Goal: Task Accomplishment & Management: Manage account settings

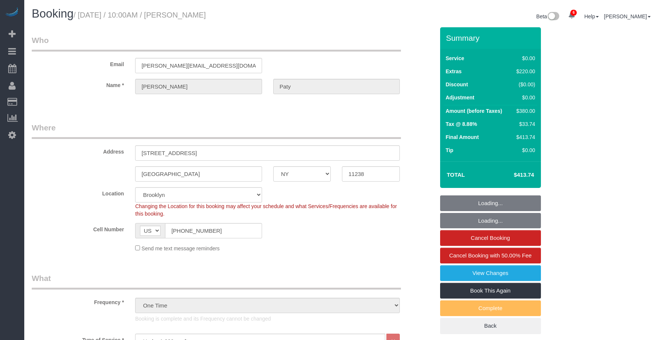
select select "NY"
select select "number:89"
select select "number:90"
select select "number:15"
select select "number:5"
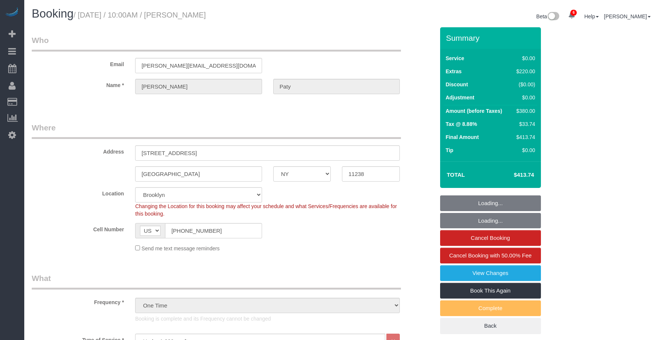
select select "spot1"
select select "1"
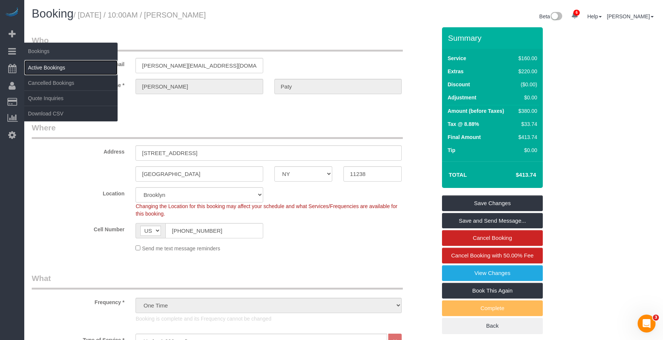
click at [57, 68] on link "Active Bookings" at bounding box center [70, 67] width 93 height 15
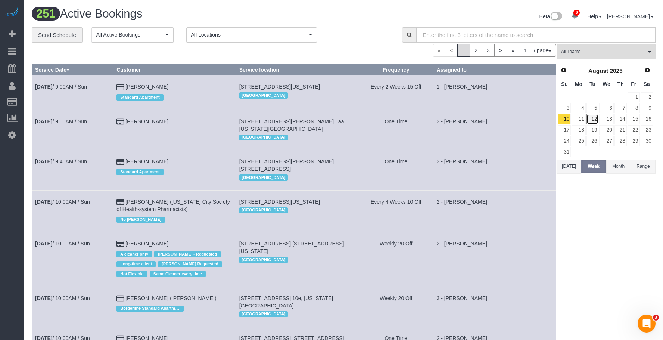
click at [592, 116] on link "12" at bounding box center [592, 119] width 12 height 10
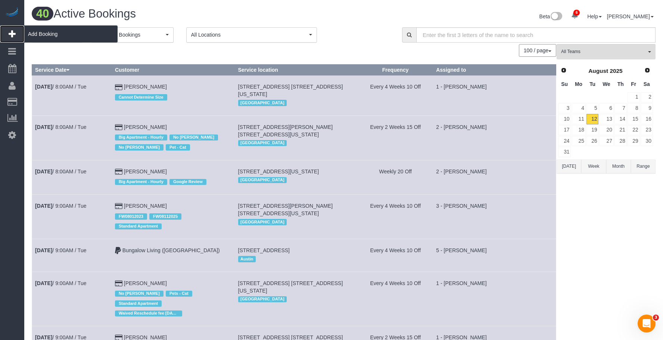
click at [40, 35] on span "Add Booking" at bounding box center [70, 33] width 93 height 17
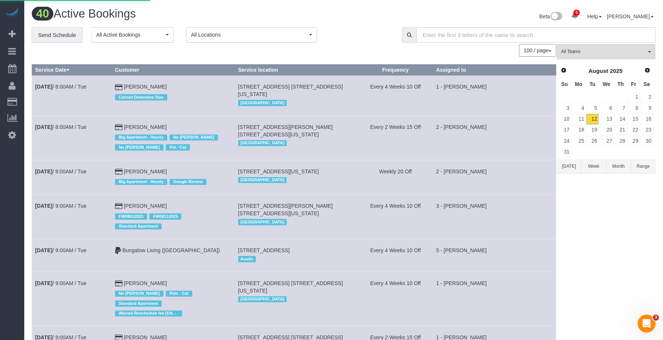
select select "number:89"
select select "number:90"
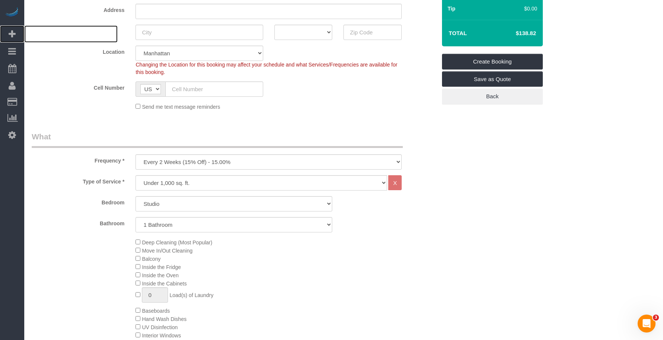
scroll to position [149, 0]
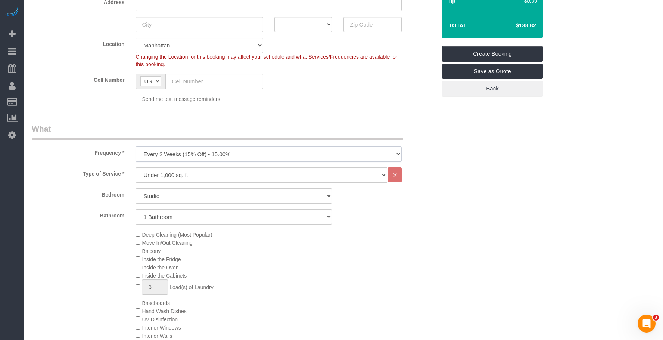
click at [227, 156] on select "One Time Weekly (20% Off) - 20.00% Every 2 Weeks (15% Off) - 15.00% Every 4 Wee…" at bounding box center [268, 153] width 266 height 15
select select "object:6003"
click at [135, 146] on select "One Time Weekly (20% Off) - 20.00% Every 2 Weeks (15% Off) - 15.00% Every 4 Wee…" at bounding box center [268, 153] width 266 height 15
click at [224, 198] on select "Studio 1 Bedroom 2 Bedrooms 3 Bedrooms" at bounding box center [233, 195] width 197 height 15
select select "2"
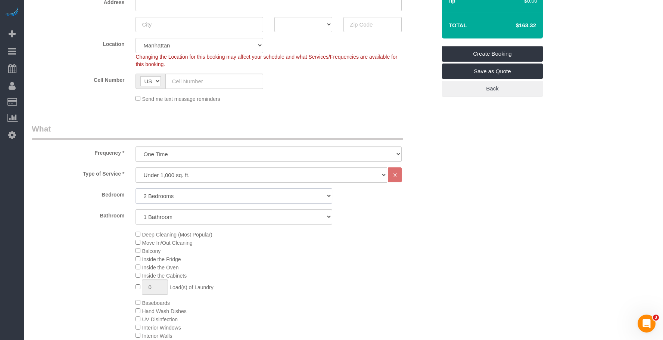
click at [135, 188] on select "Studio 1 Bedroom 2 Bedrooms 3 Bedrooms" at bounding box center [233, 195] width 197 height 15
click at [238, 212] on select "1 Bathroom 2 Bathrooms" at bounding box center [233, 216] width 197 height 15
select select "2"
click at [135, 209] on select "1 Bathroom 2 Bathrooms" at bounding box center [233, 216] width 197 height 15
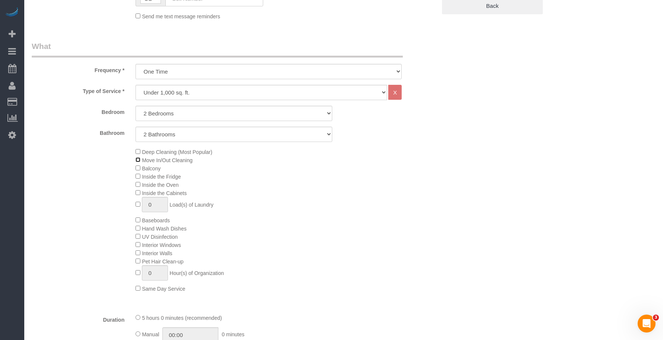
scroll to position [224, 0]
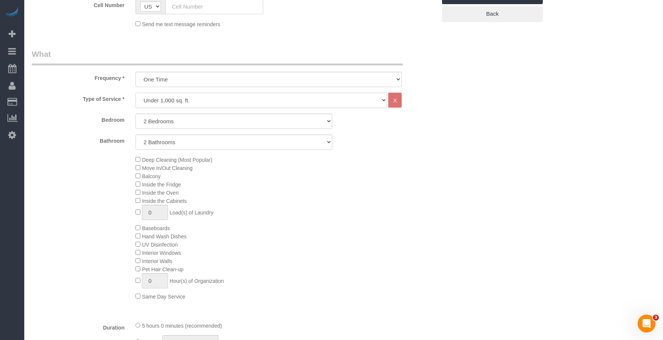
click at [175, 99] on select "Under 1,000 sq. ft. 1,001 - 1,500 sq. ft. 1,500+ sq. ft. Custom Cleaning Office…" at bounding box center [260, 100] width 251 height 15
select select "308"
click at [135, 93] on select "Under 1,000 sq. ft. 1,001 - 1,500 sq. ft. 1,500+ sq. ft. Custom Cleaning Office…" at bounding box center [260, 100] width 251 height 15
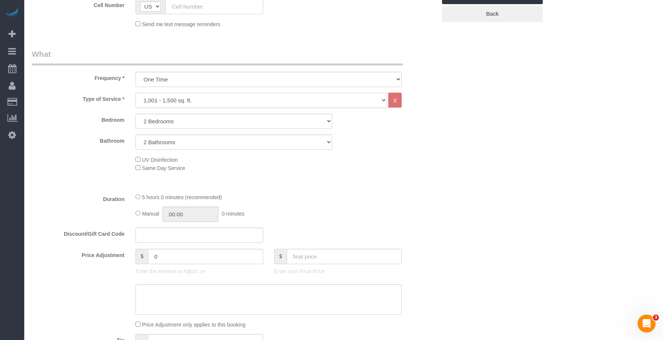
select select "1"
select select "120"
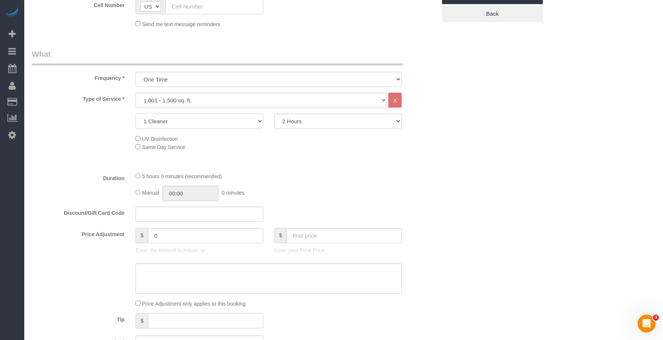
click at [191, 122] on select "1 Cleaner 2 Cleaners 3 Cleaners 4 Cleaners 5 Cleaners" at bounding box center [198, 120] width 127 height 15
select select "2"
click at [135, 113] on select "1 Cleaner 2 Cleaners 3 Cleaners 4 Cleaners 5 Cleaners" at bounding box center [198, 120] width 127 height 15
drag, startPoint x: 309, startPoint y: 121, endPoint x: 307, endPoint y: 127, distance: 6.6
click at [309, 121] on select "2 Hours 2.5 Hours 3 Hours 3.5 Hours 4 Hours 4.5 Hours 5 Hours 5.5 Hours 6 Hours…" at bounding box center [337, 120] width 127 height 15
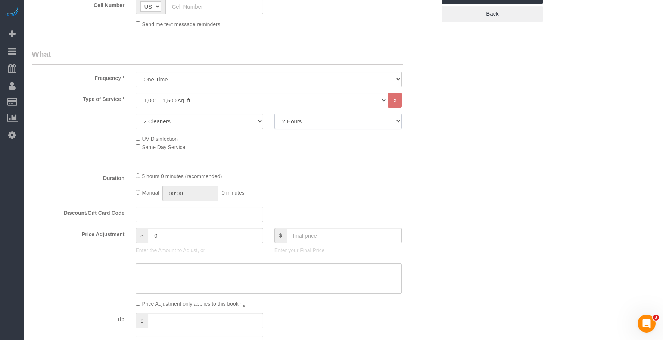
select select "180"
click at [274, 113] on select "2 Hours 2.5 Hours 3 Hours 3.5 Hours 4 Hours 4.5 Hours 5 Hours 5.5 Hours 6 Hours…" at bounding box center [337, 120] width 127 height 15
click at [501, 190] on div "Who Email Name * Where Address AK AL AR AZ CA CO CT DC DE FL GA HI IA ID IL IN …" at bounding box center [343, 333] width 623 height 1061
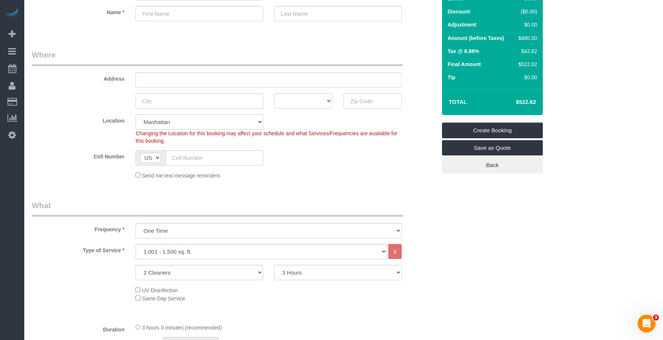
scroll to position [0, 0]
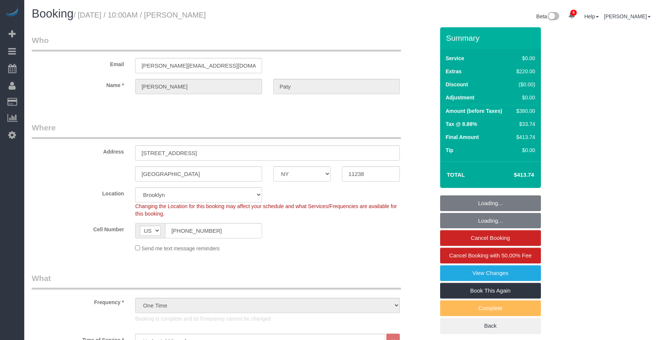
select select "NY"
select select "1"
select select "spot1"
select select "number:89"
select select "number:90"
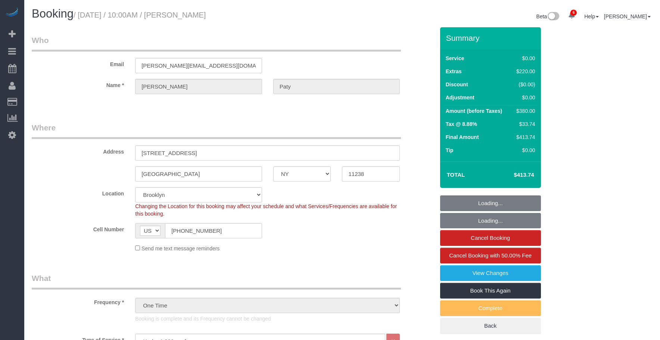
select select "number:15"
select select "number:5"
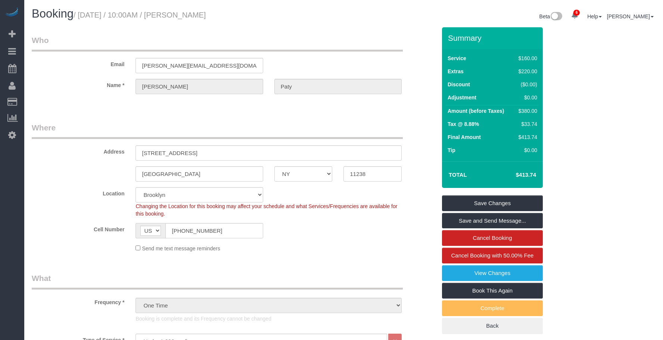
click at [97, 52] on div "Email allyson.paty@gmail.com" at bounding box center [234, 54] width 416 height 38
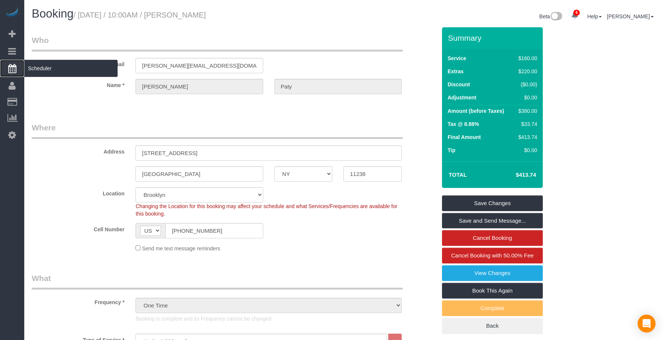
click at [57, 71] on span "Scheduler" at bounding box center [70, 68] width 93 height 17
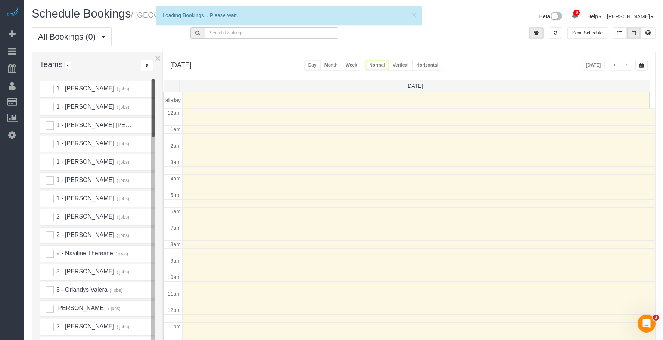
scroll to position [99, 0]
click at [648, 32] on icon at bounding box center [647, 32] width 5 height 4
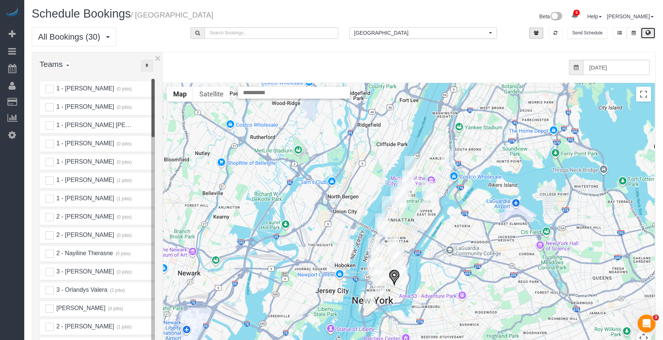
click at [147, 67] on icon "..." at bounding box center [147, 65] width 3 height 4
click at [170, 88] on link "A-Z" at bounding box center [170, 89] width 59 height 10
click at [393, 275] on img "08/12/2025 6:00PM - Sarvesh Babu - 309 Apartment C, Apt #2a, New York City, NY …" at bounding box center [393, 277] width 11 height 16
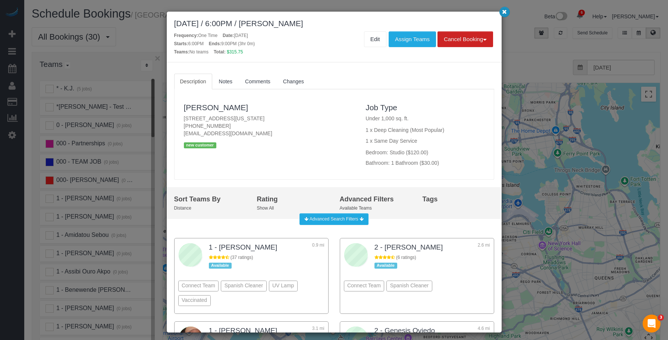
click at [507, 13] on button "button" at bounding box center [505, 12] width 10 height 10
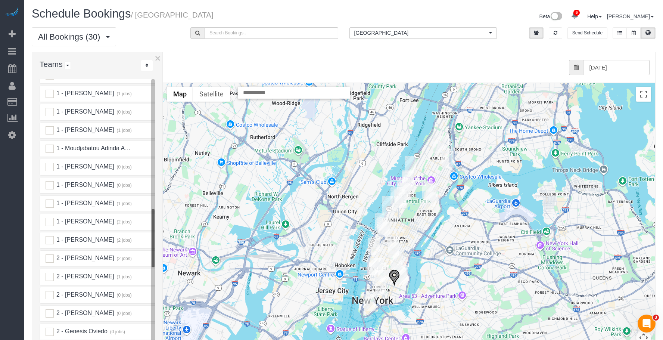
scroll to position [672, 0]
drag, startPoint x: 162, startPoint y: 199, endPoint x: 184, endPoint y: 201, distance: 22.5
click at [184, 201] on div "× Teams All Teams All Active Teams Active Teams For Location(s) Rating A-Z * - …" at bounding box center [343, 220] width 623 height 337
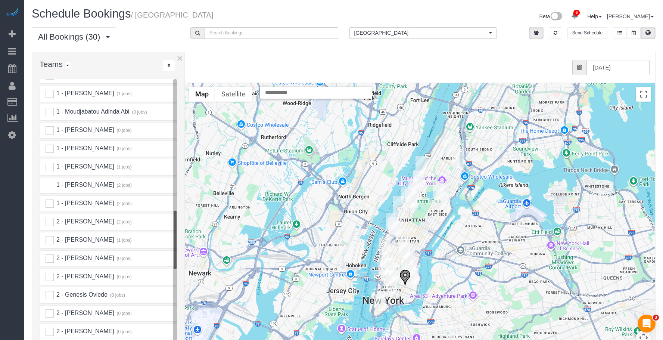
click at [50, 185] on ins at bounding box center [50, 185] width 8 height 8
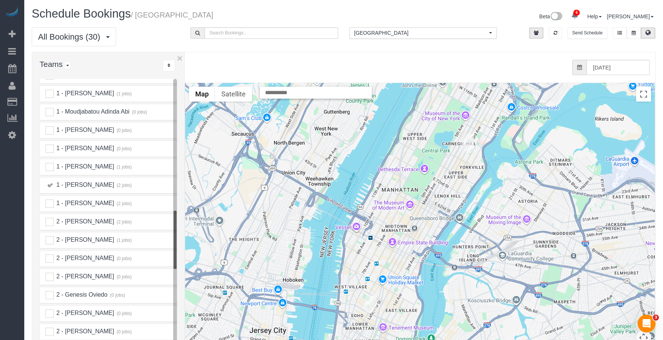
click at [371, 299] on img "08/12/2025 7:00PM - Elaine Pugsley (Mythology) - 324 Lafayette Street, 2nd Floo…" at bounding box center [371, 303] width 12 height 17
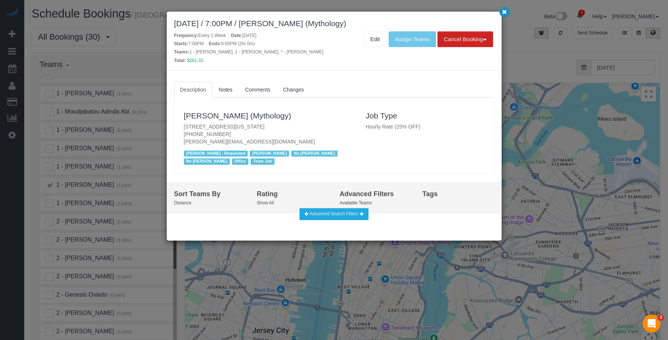
click at [504, 10] on icon "button" at bounding box center [504, 11] width 5 height 4
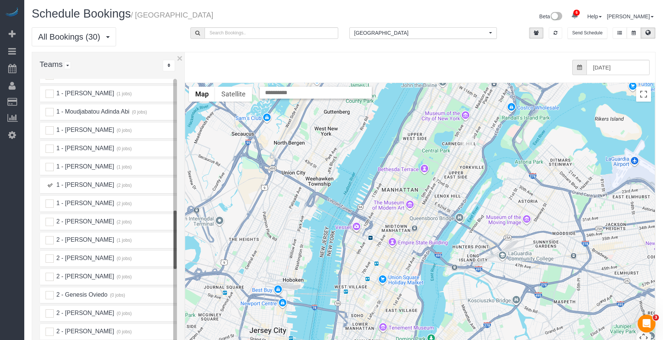
click at [50, 184] on ins at bounding box center [50, 185] width 8 height 8
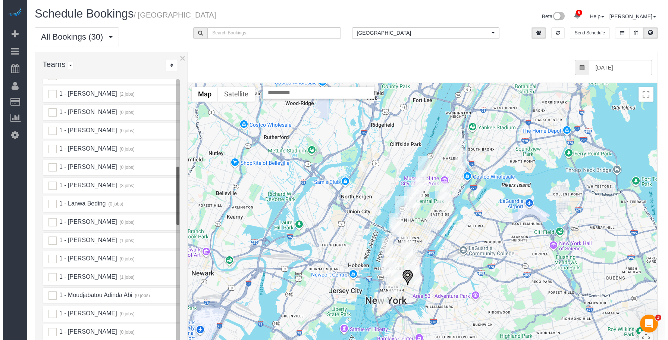
scroll to position [448, 0]
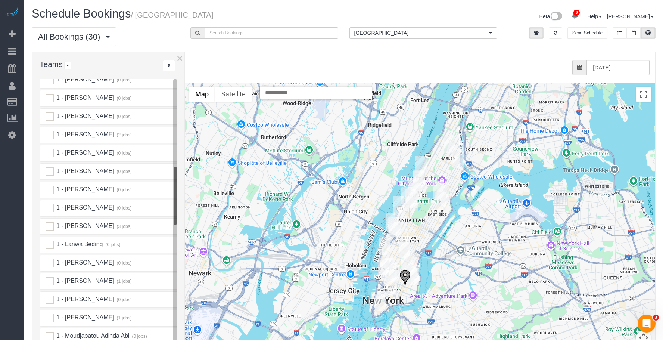
click at [51, 133] on ins at bounding box center [50, 135] width 8 height 8
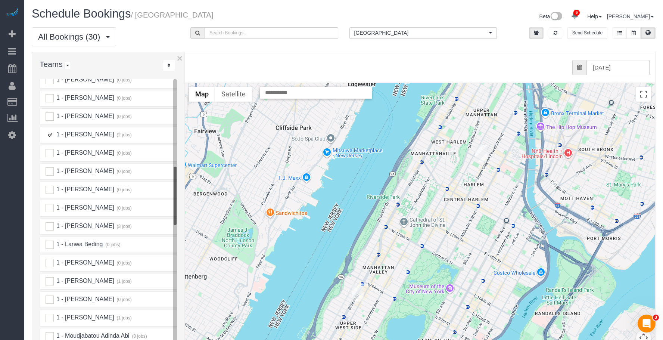
click at [481, 151] on img "08/12/2025 12:00PM - Sarah Johnson - 222 West 135th Street, Apt. 4b, New York, …" at bounding box center [481, 153] width 12 height 17
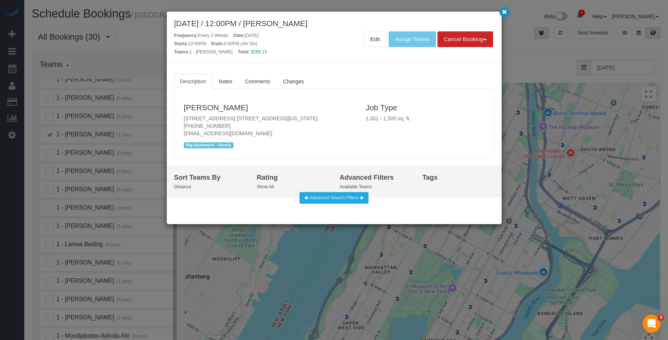
click at [506, 12] on icon "button" at bounding box center [504, 11] width 5 height 4
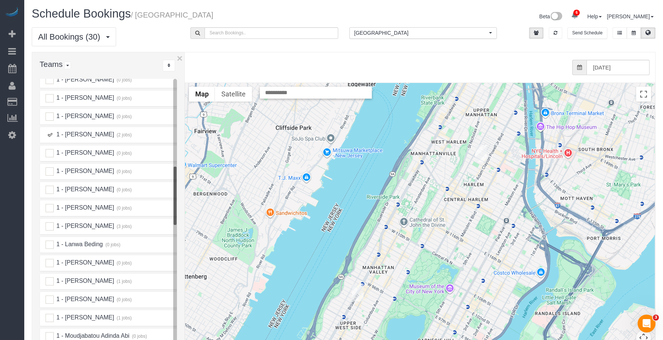
click at [359, 291] on img "08/12/2025 9:00AM - Laura Deforest - 215 West 91st Street, Apt. 22, New York, N…" at bounding box center [358, 292] width 12 height 17
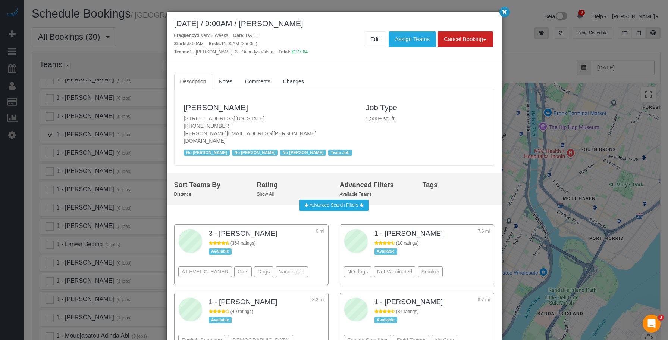
drag, startPoint x: 504, startPoint y: 12, endPoint x: 516, endPoint y: 27, distance: 19.4
click at [506, 12] on icon "button" at bounding box center [504, 11] width 5 height 4
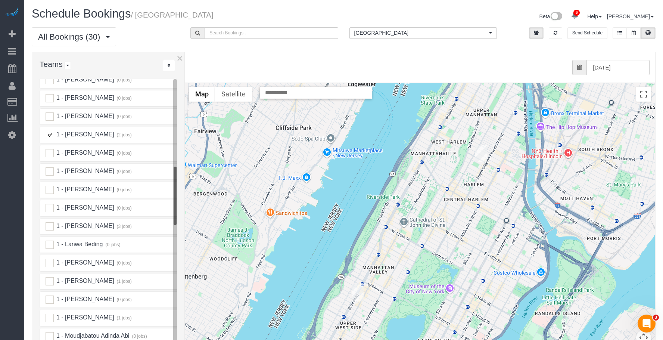
click at [477, 152] on img "08/12/2025 12:00PM - Sarah Johnson - 222 West 135th Street, Apt. 4b, New York, …" at bounding box center [481, 153] width 12 height 17
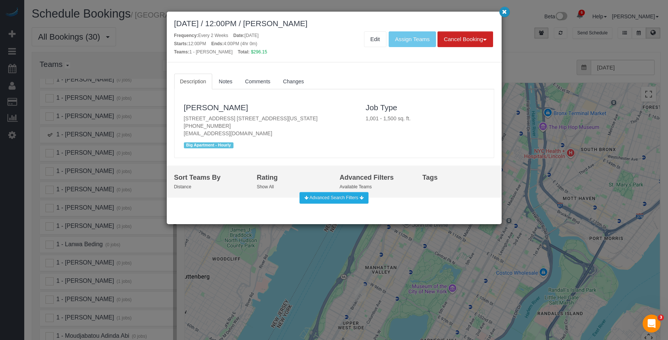
click at [506, 12] on icon "button" at bounding box center [504, 11] width 5 height 4
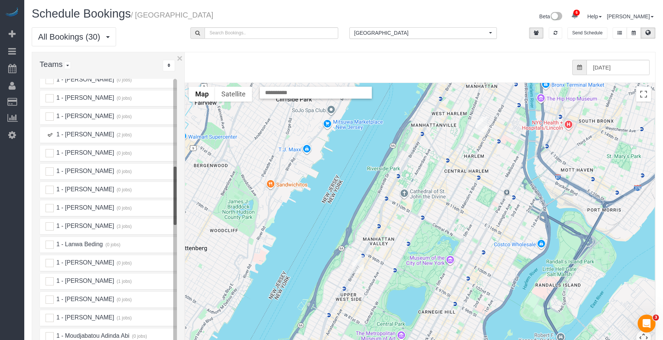
drag, startPoint x: 432, startPoint y: 274, endPoint x: 444, endPoint y: 141, distance: 133.3
click at [443, 140] on div "To navigate, press the arrow keys." at bounding box center [419, 232] width 469 height 298
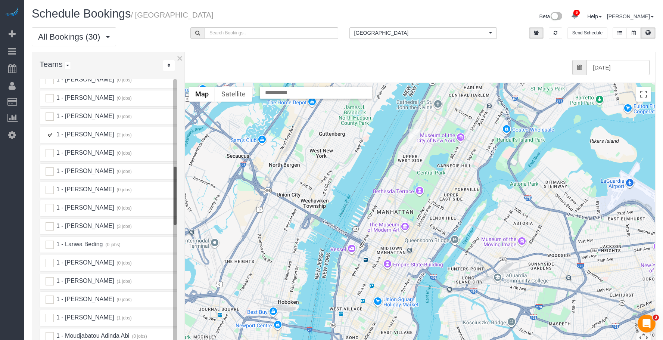
drag, startPoint x: 397, startPoint y: 257, endPoint x: 389, endPoint y: 257, distance: 7.1
click at [409, 170] on div "To navigate, press the arrow keys." at bounding box center [419, 232] width 469 height 298
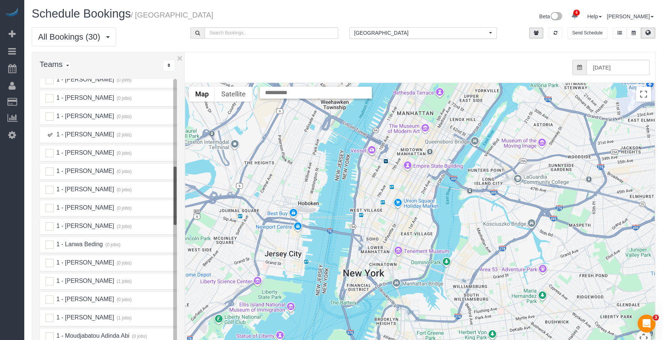
drag, startPoint x: 364, startPoint y: 267, endPoint x: 376, endPoint y: 194, distance: 73.8
click at [376, 194] on div "To navigate, press the arrow keys." at bounding box center [419, 232] width 469 height 298
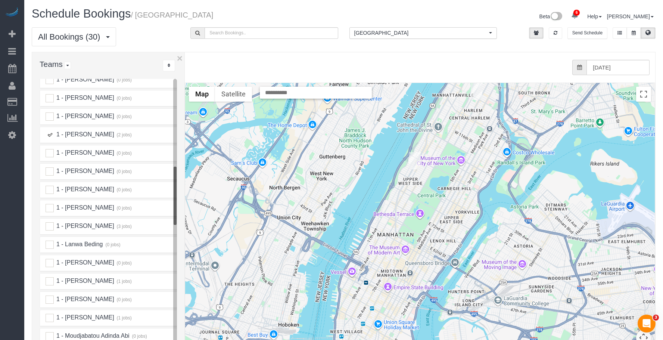
drag, startPoint x: 420, startPoint y: 128, endPoint x: 407, endPoint y: 235, distance: 107.9
click at [403, 241] on div "To navigate, press the arrow keys." at bounding box center [419, 232] width 469 height 298
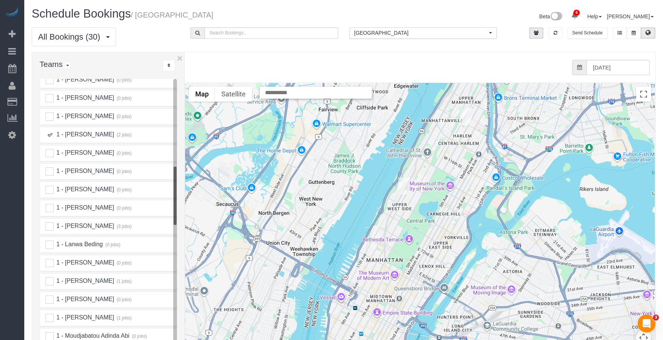
drag, startPoint x: 466, startPoint y: 145, endPoint x: 447, endPoint y: 182, distance: 42.4
click at [447, 182] on div "To navigate, press the arrow keys." at bounding box center [419, 232] width 469 height 298
click at [467, 113] on img "08/12/2025 12:00PM - Sarah Johnson - 222 West 135th Street, Apt. 4b, New York, …" at bounding box center [466, 117] width 12 height 17
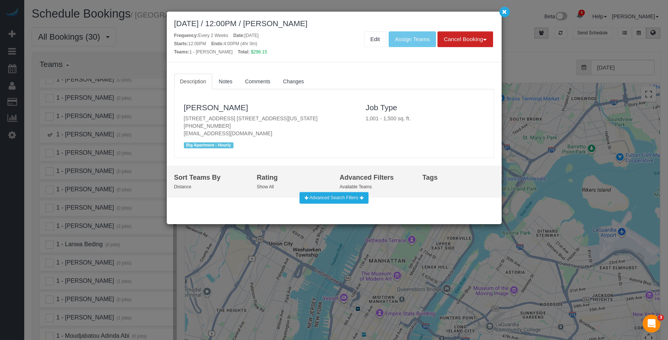
drag, startPoint x: 181, startPoint y: 117, endPoint x: 346, endPoint y: 119, distance: 165.3
click at [346, 119] on div "Sarah Johnson 222 West 135th Street, Apt. 4b, New York, NY 10030 (317) 517-6865…" at bounding box center [269, 124] width 182 height 54
copy p "222 West 135th Street, Apt. 4b, New York, NY 10030"
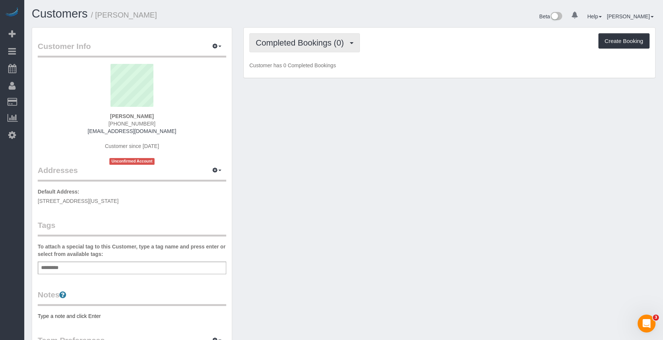
click at [321, 46] on span "Completed Bookings (0)" at bounding box center [302, 42] width 92 height 9
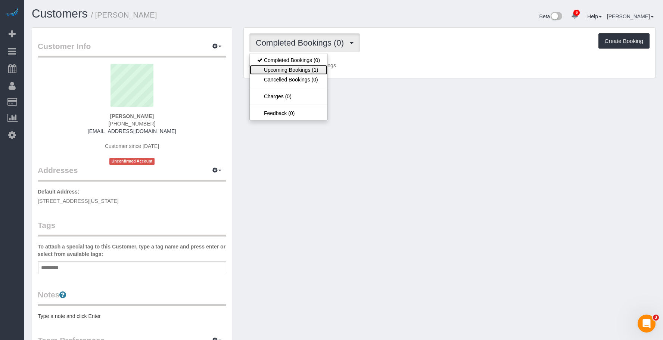
click at [311, 69] on link "Upcoming Bookings (1)" at bounding box center [289, 70] width 78 height 10
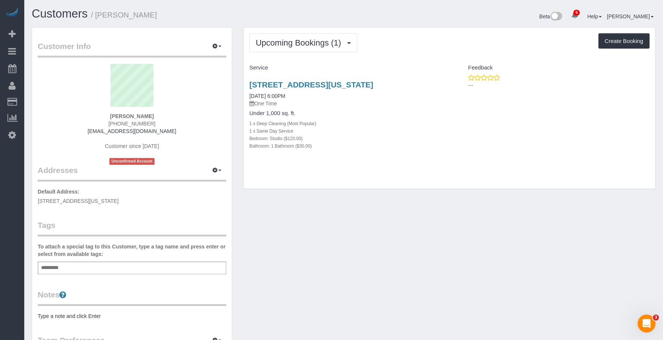
click at [366, 107] on div "[STREET_ADDRESS][US_STATE] [DATE] 6:00PM One Time Under 1,000 sq. ft. 1 x Deep …" at bounding box center [347, 119] width 206 height 90
drag, startPoint x: 247, startPoint y: 78, endPoint x: 444, endPoint y: 80, distance: 197.7
click at [444, 80] on div "[STREET_ADDRESS][US_STATE] [DATE] 6:00PM One Time Under 1,000 sq. ft. 1 x Deep …" at bounding box center [347, 119] width 206 height 90
copy link "[STREET_ADDRESS][US_STATE]"
drag, startPoint x: 425, startPoint y: 23, endPoint x: 475, endPoint y: 7, distance: 52.9
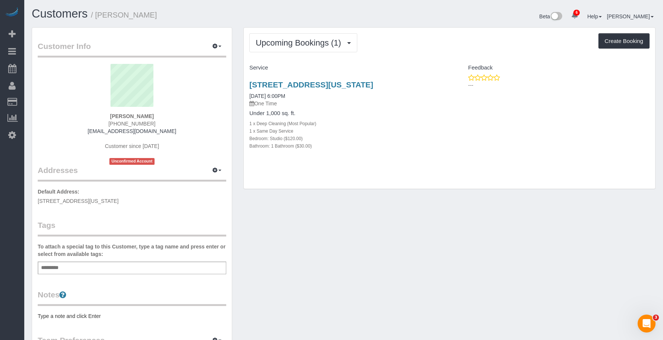
click at [426, 23] on div "Beta 6 Your Notifications You have 0 alerts × You have 3 to charge for 08/11/20…" at bounding box center [502, 17] width 317 height 20
click at [348, 84] on link "[STREET_ADDRESS][US_STATE]" at bounding box center [311, 84] width 124 height 9
drag, startPoint x: 97, startPoint y: 16, endPoint x: 150, endPoint y: 15, distance: 53.0
click at [150, 15] on h1 "Customers / Sarvesh Babu" at bounding box center [185, 13] width 306 height 13
click at [288, 45] on span "Upcoming Bookings (1)" at bounding box center [300, 42] width 89 height 9
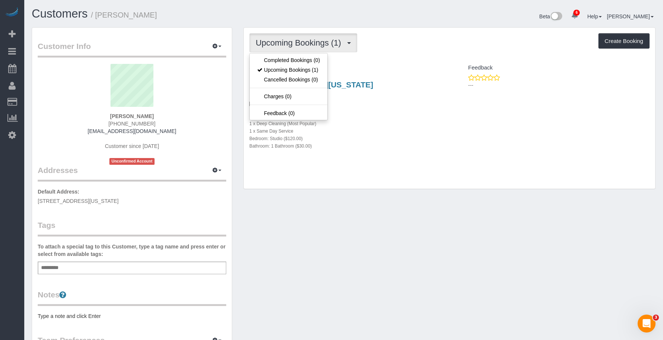
click at [163, 18] on h1 "Customers / Sarvesh Babu" at bounding box center [185, 13] width 306 height 13
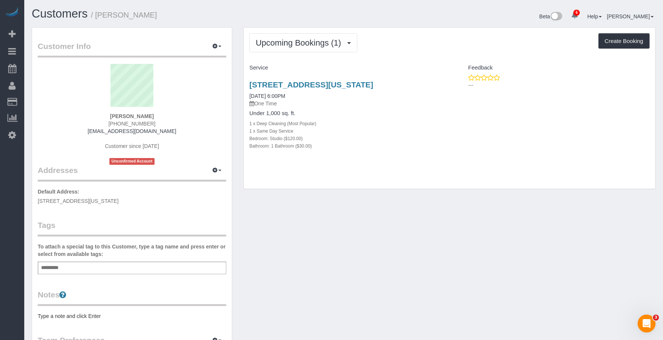
drag, startPoint x: 245, startPoint y: 82, endPoint x: 448, endPoint y: 81, distance: 203.7
click at [448, 81] on div "309 Apartment C, Apt #2a, New York City, NY 10009 08/12/2025 6:00PM One Time Un…" at bounding box center [347, 119] width 206 height 90
copy link "[STREET_ADDRESS][US_STATE]"
click at [507, 164] on div "309 Apartment C, Apt #2a, New York City, NY 10009 08/12/2025 6:00PM One Time Un…" at bounding box center [449, 119] width 411 height 90
click at [307, 83] on link "[STREET_ADDRESS][US_STATE]" at bounding box center [311, 84] width 124 height 9
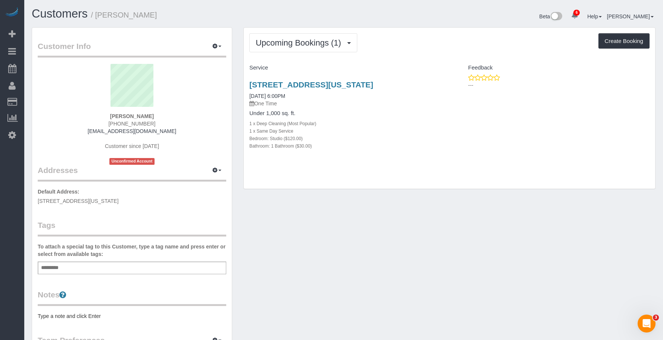
drag, startPoint x: 98, startPoint y: 15, endPoint x: 162, endPoint y: 16, distance: 63.1
click at [162, 16] on h1 "Customers / Sarvesh Babu" at bounding box center [185, 13] width 306 height 13
copy small "[PERSON_NAME]"
click at [386, 34] on div "Upcoming Bookings (1) Completed Bookings (0) Upcoming Bookings (1) Cancelled Bo…" at bounding box center [449, 42] width 400 height 19
click at [217, 43] on button "button" at bounding box center [216, 47] width 19 height 12
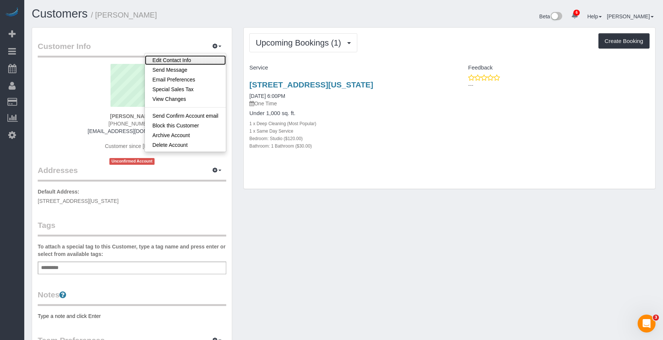
click at [194, 58] on link "Edit Contact Info" at bounding box center [185, 60] width 81 height 10
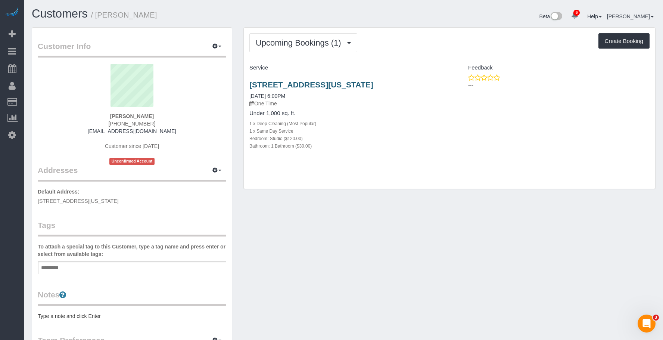
select select "NY"
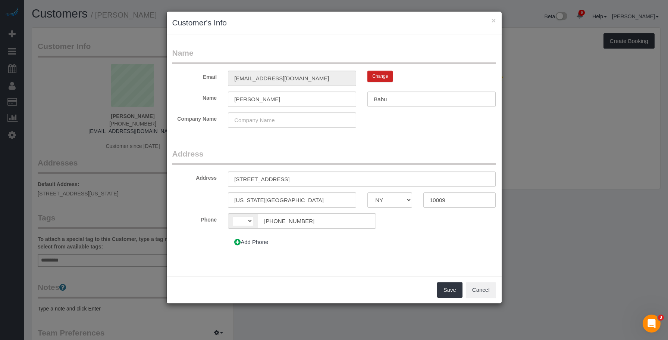
select select "string:US"
drag, startPoint x: 488, startPoint y: 291, endPoint x: 484, endPoint y: 291, distance: 4.2
click at [488, 291] on button "Cancel" at bounding box center [481, 290] width 30 height 16
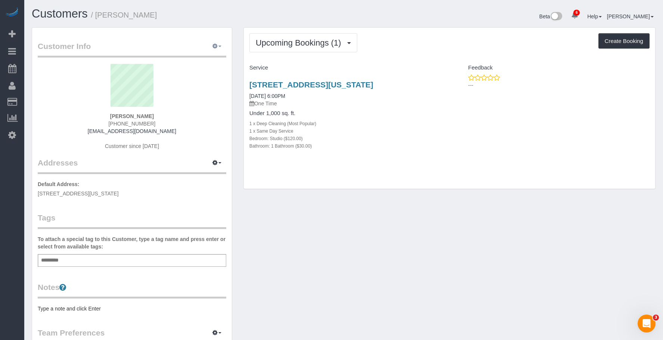
click at [218, 46] on span "button" at bounding box center [219, 46] width 3 height 1
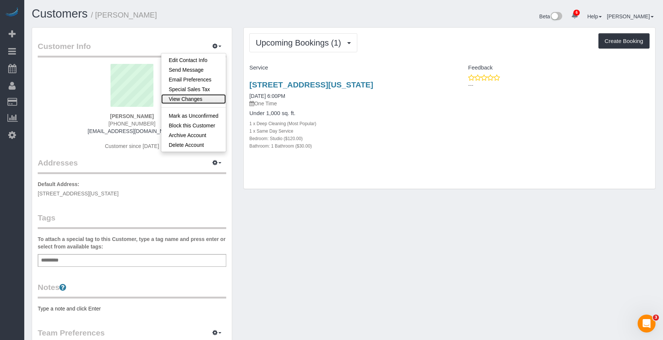
click at [194, 101] on link "View Changes" at bounding box center [193, 99] width 65 height 10
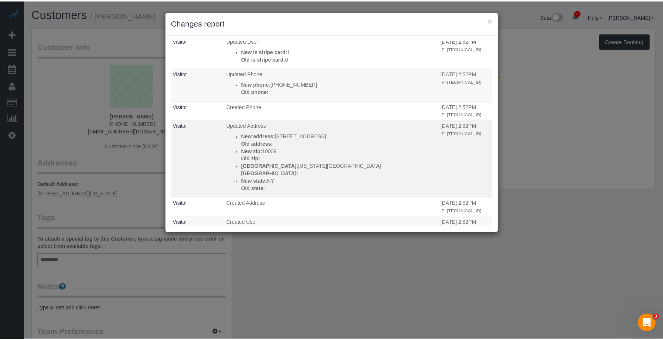
scroll to position [176, 0]
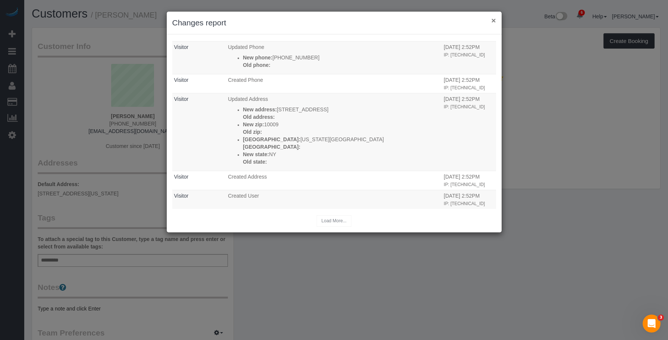
click at [494, 21] on button "×" at bounding box center [493, 20] width 4 height 8
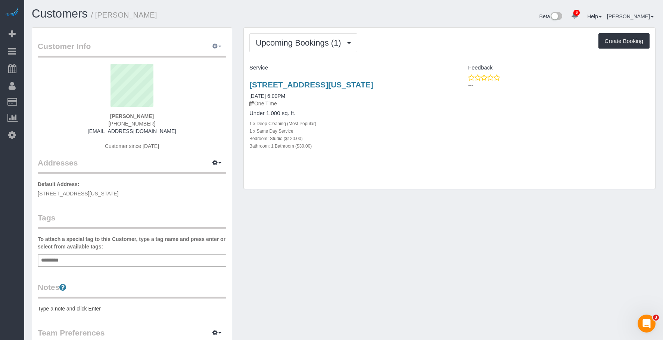
click at [216, 46] on icon "button" at bounding box center [214, 46] width 5 height 4
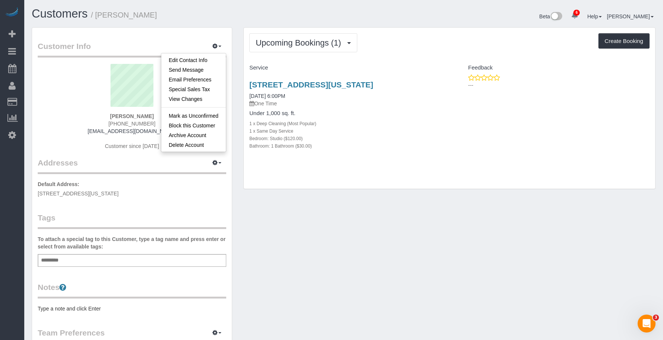
drag, startPoint x: 472, startPoint y: 20, endPoint x: 488, endPoint y: 3, distance: 23.8
click at [473, 20] on div "Beta 6 Your Notifications You have 0 alerts × You have 3 to charge for 08/11/20…" at bounding box center [502, 17] width 317 height 20
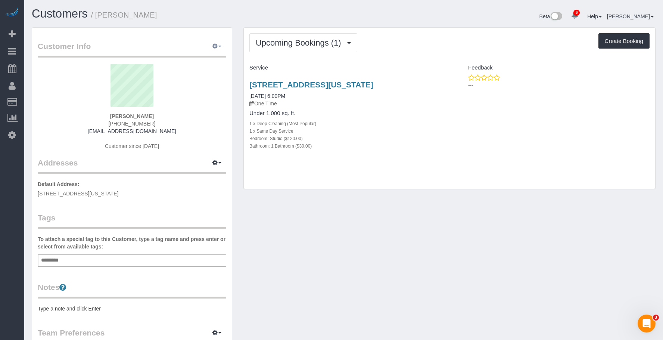
click at [218, 43] on button "button" at bounding box center [216, 47] width 19 height 12
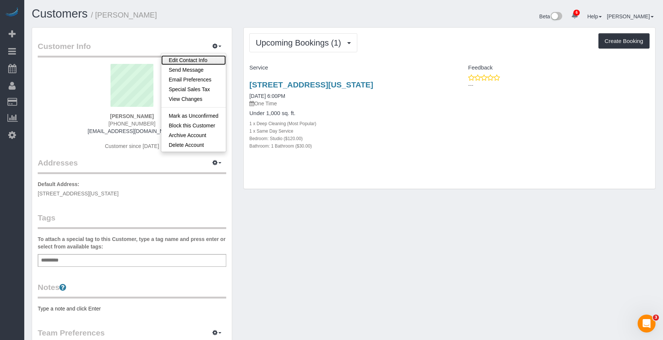
click at [207, 60] on link "Edit Contact Info" at bounding box center [193, 60] width 65 height 10
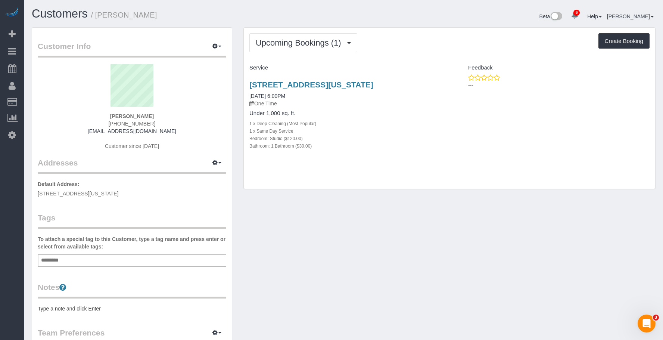
select select "NY"
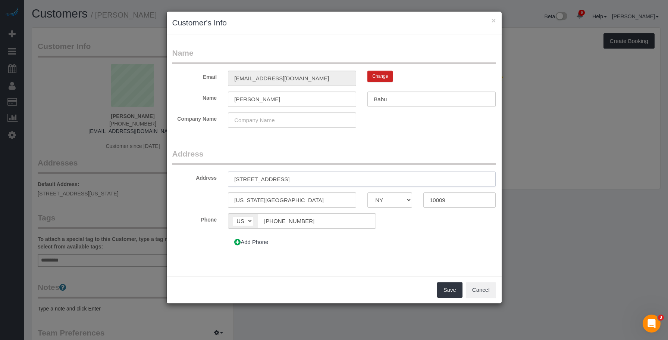
click at [259, 177] on input "309 Apartment C, Apt #2A" at bounding box center [362, 178] width 268 height 15
drag, startPoint x: 282, startPoint y: 178, endPoint x: 340, endPoint y: 232, distance: 78.9
click at [283, 178] on input "309 Aveue C, Apt #2A" at bounding box center [362, 178] width 268 height 15
click at [254, 178] on input "309 Aveue C, Apt. 2A" at bounding box center [362, 178] width 268 height 15
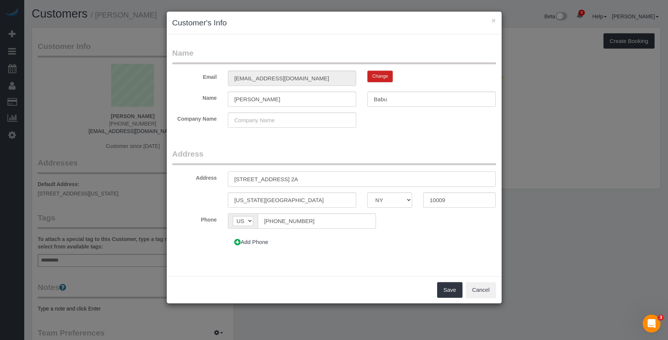
type input "309 Avenue C, Apt. 2A"
drag, startPoint x: 279, startPoint y: 198, endPoint x: 258, endPoint y: 202, distance: 21.0
click at [258, 202] on input "New York City" at bounding box center [292, 199] width 128 height 15
type input "New York"
click at [310, 174] on input "309 Avenue C, Apt. 2A" at bounding box center [362, 178] width 268 height 15
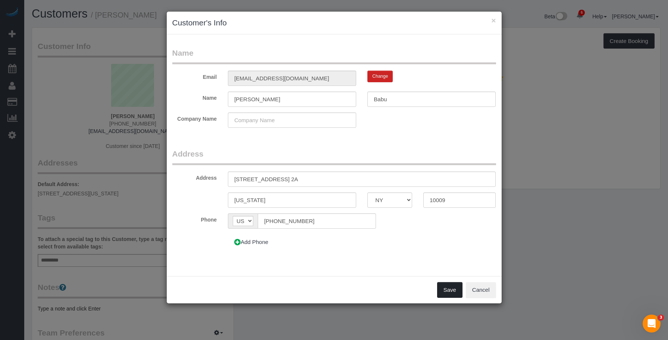
drag, startPoint x: 451, startPoint y: 285, endPoint x: 446, endPoint y: 288, distance: 5.2
click at [451, 285] on button "Save" at bounding box center [449, 290] width 25 height 16
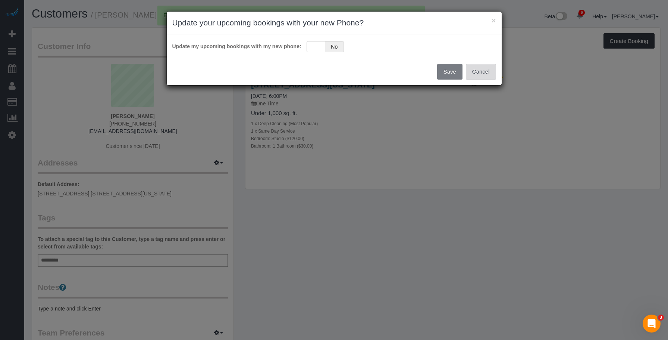
click at [487, 74] on button "Cancel" at bounding box center [481, 72] width 30 height 16
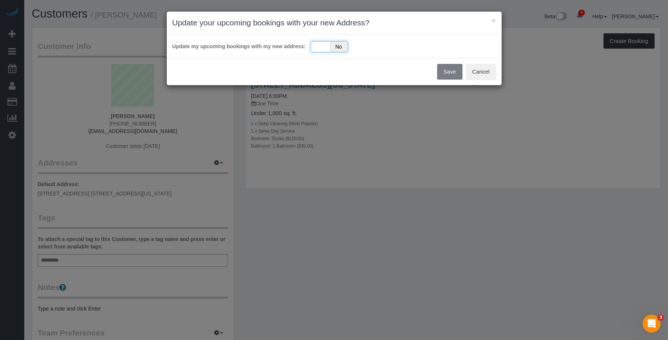
drag, startPoint x: 313, startPoint y: 45, endPoint x: 315, endPoint y: 51, distance: 7.1
click at [314, 45] on div "Yes No" at bounding box center [329, 46] width 37 height 11
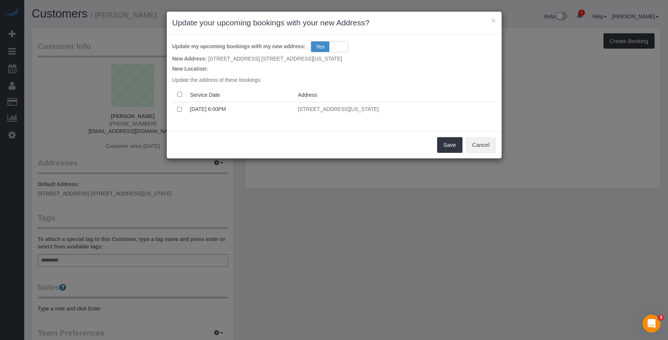
click at [347, 156] on div "Save Cancel" at bounding box center [334, 144] width 335 height 27
click at [447, 143] on button "Save" at bounding box center [449, 145] width 25 height 16
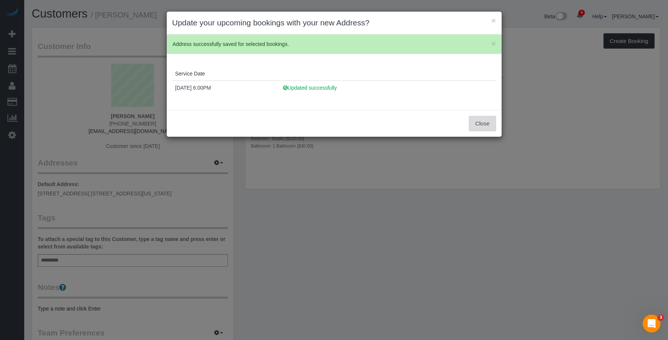
click at [489, 123] on button "Close" at bounding box center [482, 124] width 27 height 16
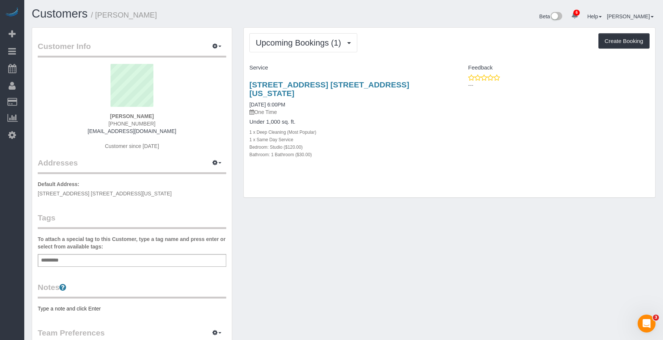
drag, startPoint x: 259, startPoint y: 80, endPoint x: 422, endPoint y: 86, distance: 163.1
click at [422, 86] on div "Upcoming Bookings (1) Completed Bookings (0) Upcoming Bookings (1) Cancelled Bo…" at bounding box center [449, 116] width 423 height 178
copy link "[STREET_ADDRESS] [STREET_ADDRESS][US_STATE]"
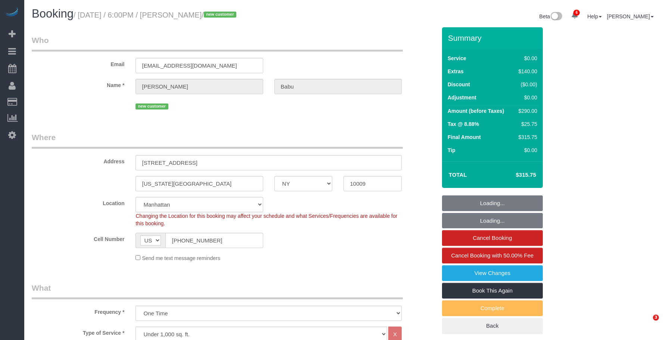
select select "NY"
select select "number:63"
select select "number:79"
select select "number:15"
select select "number:5"
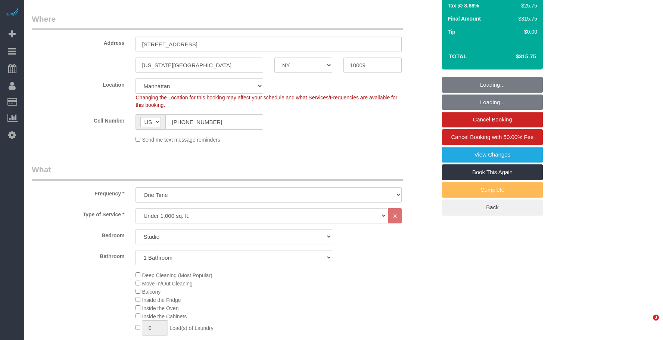
select select "spot1"
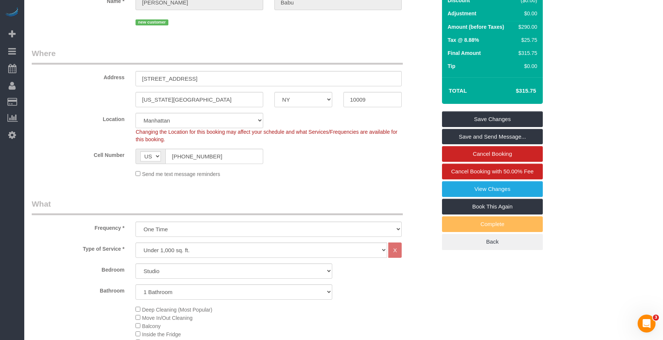
scroll to position [18, 0]
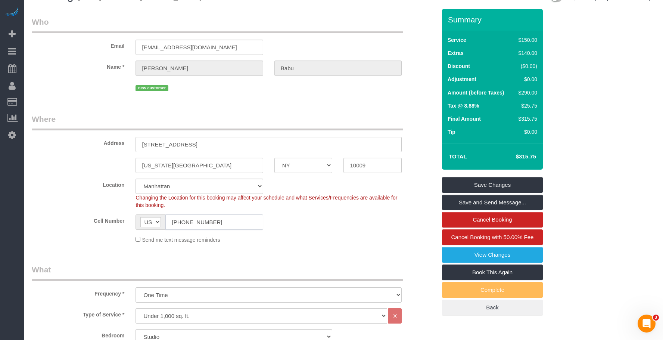
drag, startPoint x: 150, startPoint y: 219, endPoint x: 144, endPoint y: 219, distance: 6.0
click at [144, 219] on div "AF AL DZ AD AO AI AQ AG AR AM AW AU AT AZ BS BH BD BB BY BE BZ BJ BM BT BO BA B…" at bounding box center [198, 221] width 127 height 15
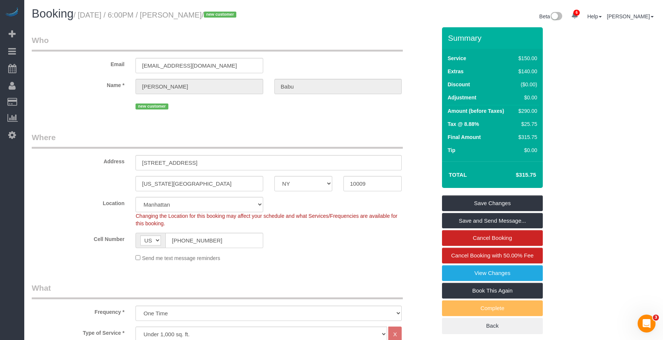
click at [185, 13] on small "/ August 12, 2025 / 6:00PM / Sarvesh Babu / new customer" at bounding box center [155, 15] width 165 height 8
copy small "Sarvesh"
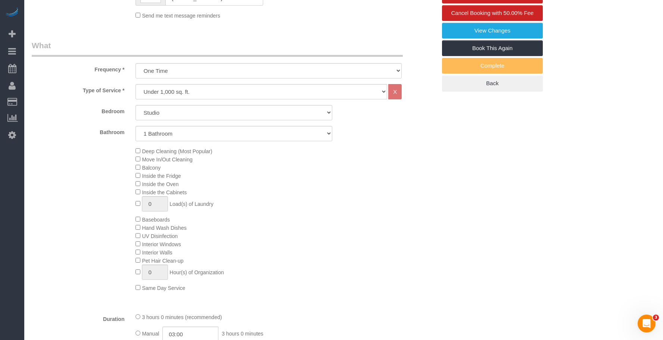
scroll to position [429, 0]
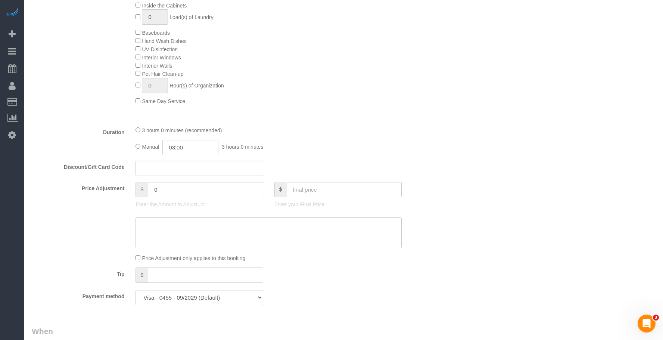
click at [345, 72] on div "Deep Cleaning (Most Popular) Move In/Out Cleaning Balcony Inside the Fridge Ins…" at bounding box center [286, 32] width 312 height 145
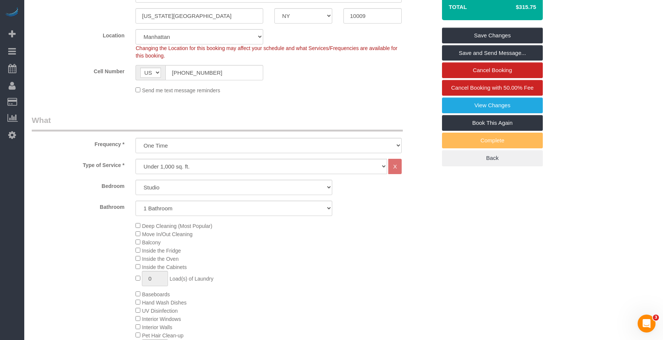
scroll to position [18, 0]
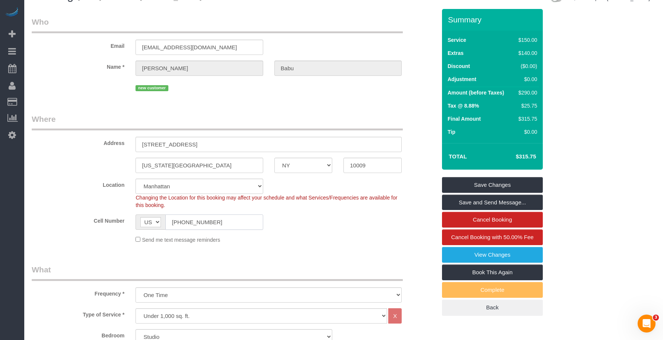
drag, startPoint x: 220, startPoint y: 224, endPoint x: 136, endPoint y: 193, distance: 89.4
click at [114, 215] on div "Cell Number AF AL DZ AD AO AI AQ AG AR AM AW AU AT AZ BS BH BD BB BY BE BZ BJ B…" at bounding box center [234, 221] width 416 height 15
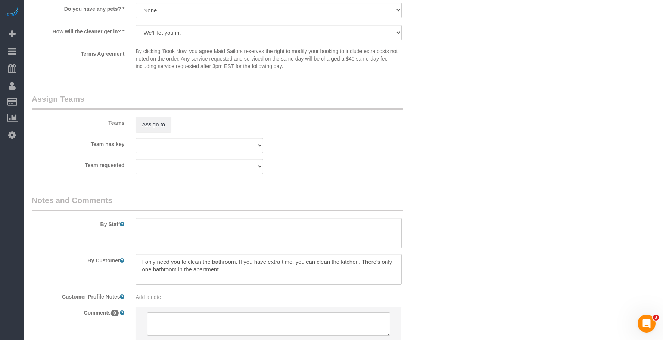
scroll to position [951, 0]
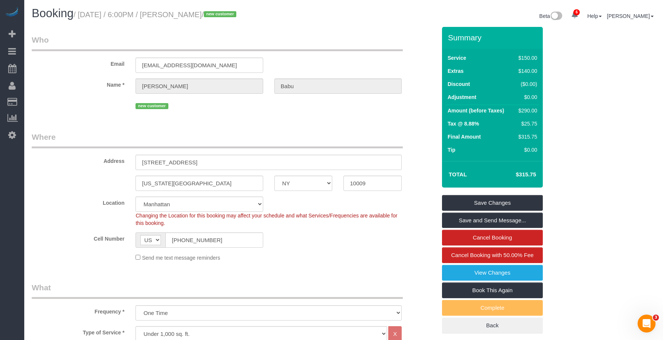
scroll to position [0, 0]
click at [248, 135] on legend "Where" at bounding box center [217, 140] width 371 height 17
drag, startPoint x: 307, startPoint y: 46, endPoint x: 276, endPoint y: 68, distance: 37.5
click at [307, 46] on legend "Who" at bounding box center [217, 43] width 371 height 17
drag, startPoint x: 132, startPoint y: 234, endPoint x: 364, endPoint y: 283, distance: 237.2
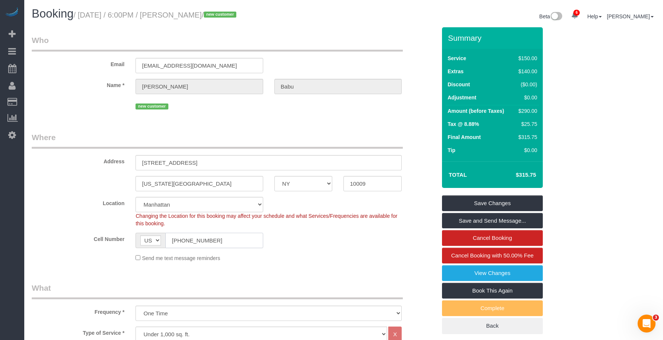
click at [132, 233] on div "AF AL DZ AD AO AI AQ AG AR AM AW AU AT AZ BS BH BD BB BY BE BZ BJ BM BT BO BA B…" at bounding box center [199, 239] width 138 height 15
drag, startPoint x: 297, startPoint y: 32, endPoint x: 306, endPoint y: 54, distance: 24.4
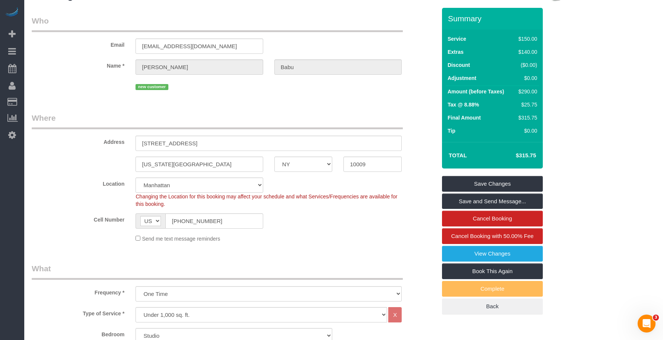
scroll to position [18, 0]
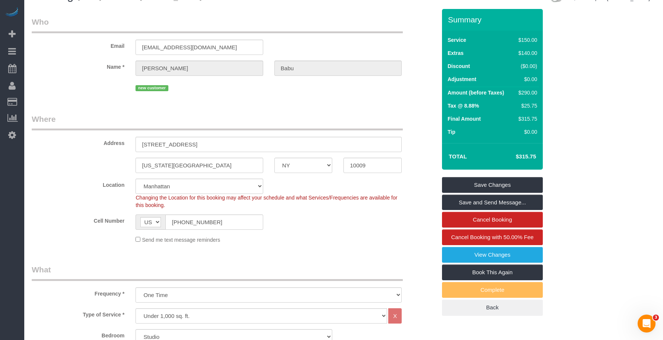
drag, startPoint x: 276, startPoint y: 114, endPoint x: 324, endPoint y: 116, distance: 47.8
click at [276, 114] on legend "Where" at bounding box center [217, 121] width 371 height 17
click at [298, 24] on legend "Who" at bounding box center [217, 24] width 371 height 17
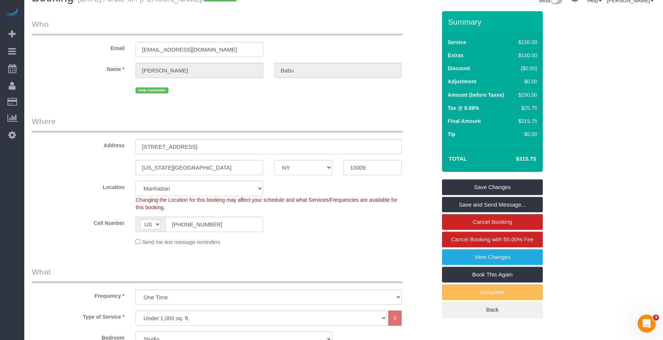
scroll to position [0, 0]
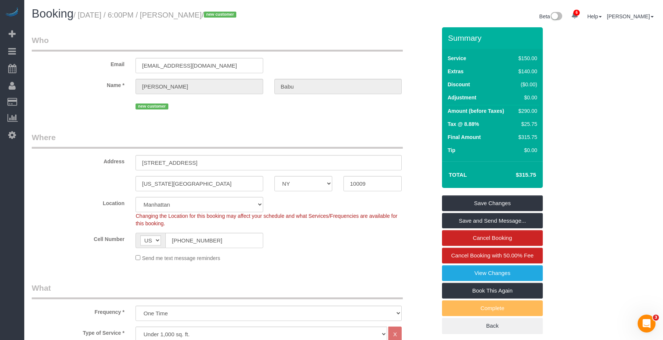
drag, startPoint x: 174, startPoint y: 17, endPoint x: 222, endPoint y: 18, distance: 47.4
click at [222, 18] on small "/ August 12, 2025 / 6:00PM / Sarvesh Babu / new customer" at bounding box center [155, 15] width 165 height 8
copy small "[PERSON_NAME]"
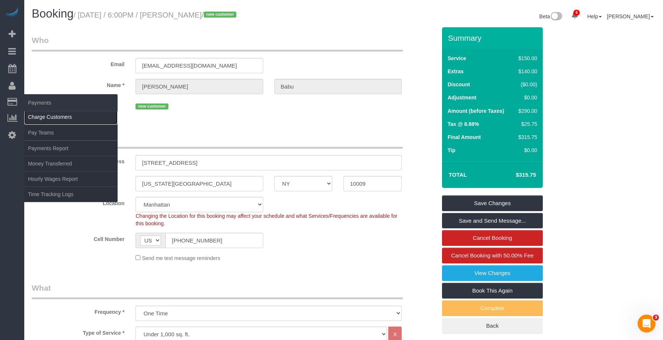
click at [60, 116] on link "Charge Customers" at bounding box center [70, 116] width 93 height 15
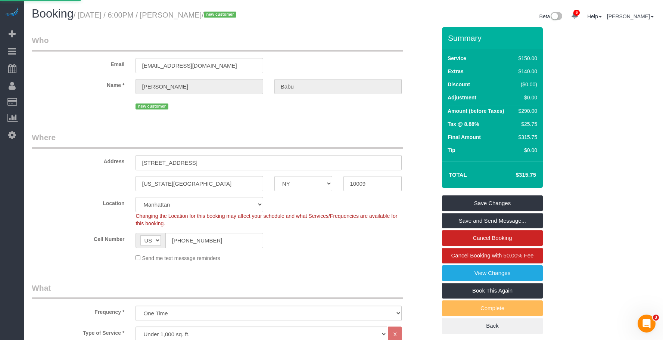
select select
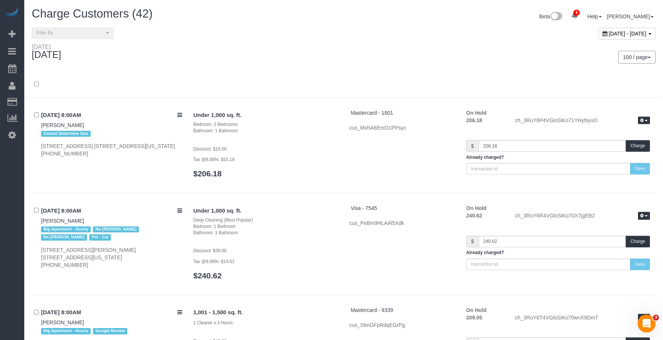
scroll to position [3585, 0]
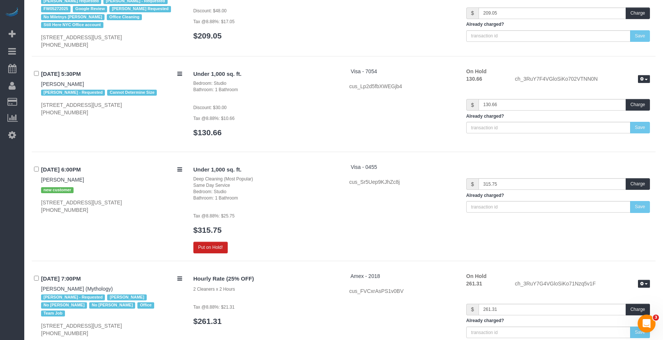
click at [304, 212] on p "Tax @8.88%: $25.75" at bounding box center [265, 215] width 145 height 7
click at [213, 241] on button "Put on Hold!" at bounding box center [210, 247] width 34 height 12
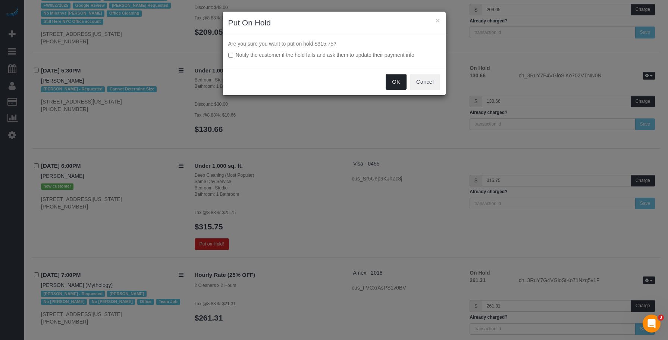
click at [389, 79] on button "OK" at bounding box center [396, 82] width 21 height 16
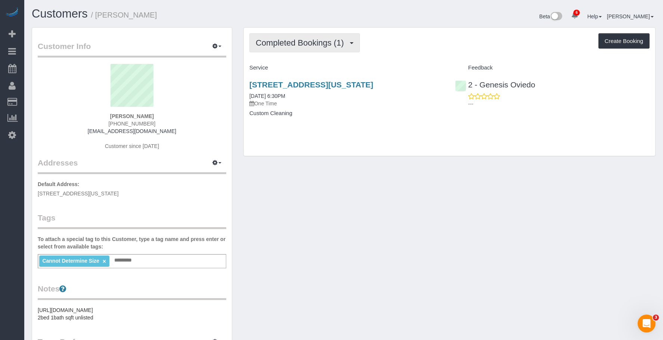
drag, startPoint x: 287, startPoint y: 41, endPoint x: 284, endPoint y: 54, distance: 13.4
click at [287, 41] on span "Completed Bookings (1)" at bounding box center [302, 42] width 92 height 9
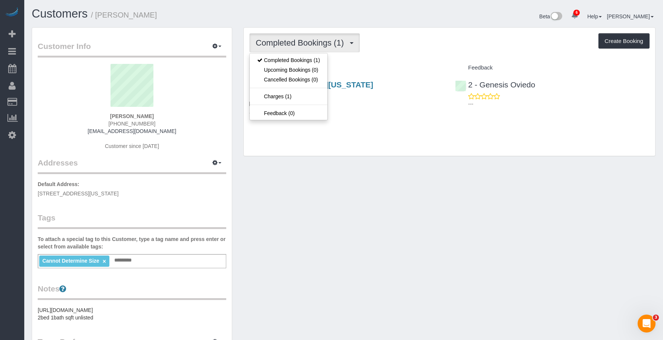
click at [194, 16] on h1 "Customers / [PERSON_NAME]" at bounding box center [185, 13] width 306 height 13
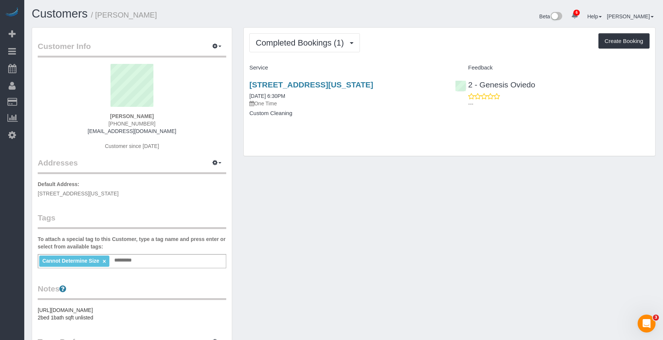
drag, startPoint x: 334, startPoint y: 145, endPoint x: 329, endPoint y: 97, distance: 48.1
click at [334, 145] on div "Completed Bookings (1) Completed Bookings (1) Upcoming Bookings (0) Cancelled B…" at bounding box center [449, 92] width 411 height 128
drag, startPoint x: 315, startPoint y: 42, endPoint x: 292, endPoint y: 69, distance: 35.0
click at [314, 42] on span "Completed Bookings (1)" at bounding box center [302, 42] width 92 height 9
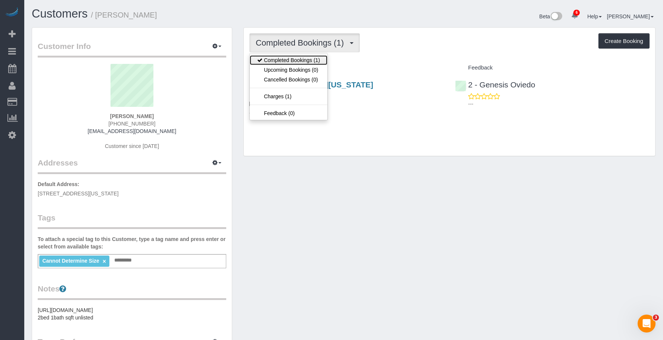
click at [297, 57] on link "Completed Bookings (1)" at bounding box center [289, 60] width 78 height 10
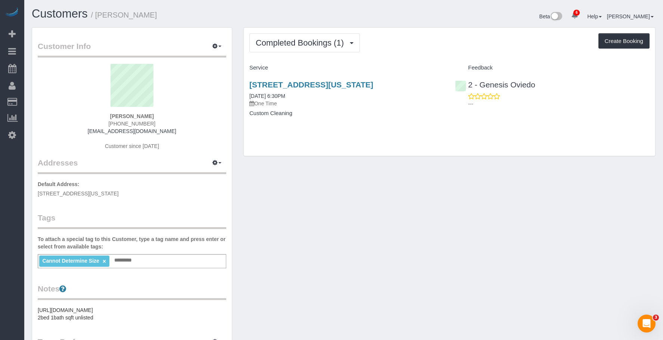
click at [342, 132] on div "Completed Bookings (1) Completed Bookings (1) Upcoming Bookings (0) Cancelled B…" at bounding box center [449, 92] width 411 height 128
drag, startPoint x: 46, startPoint y: 67, endPoint x: 73, endPoint y: 0, distance: 71.6
click at [46, 67] on link "Active Bookings" at bounding box center [70, 67] width 93 height 15
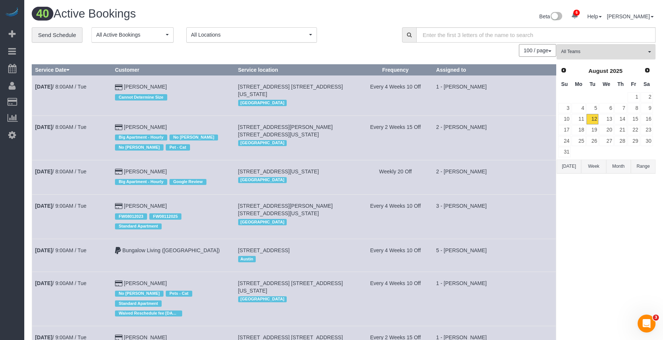
click at [605, 49] on span "All Teams" at bounding box center [603, 52] width 85 height 6
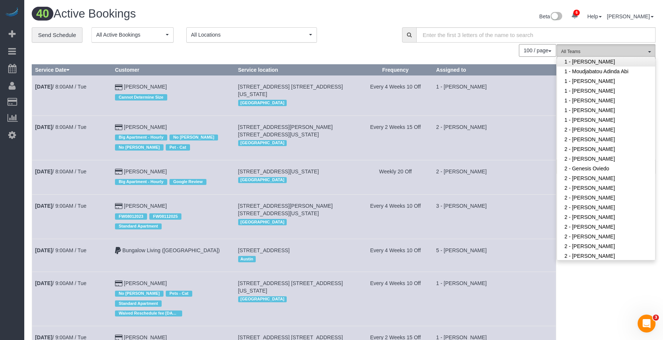
scroll to position [410, 0]
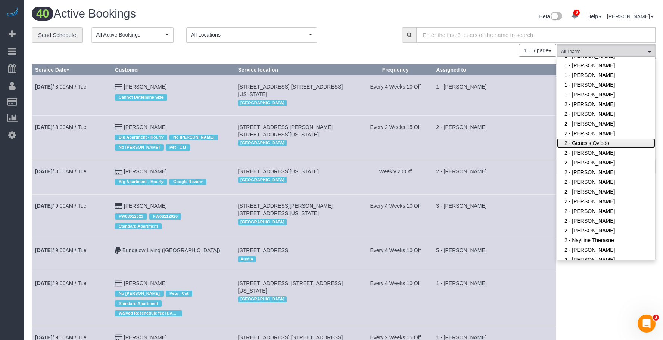
click at [598, 144] on link "2 - Genesis Oviedo" at bounding box center [606, 143] width 98 height 10
click at [365, 35] on div "**********" at bounding box center [211, 35] width 359 height 16
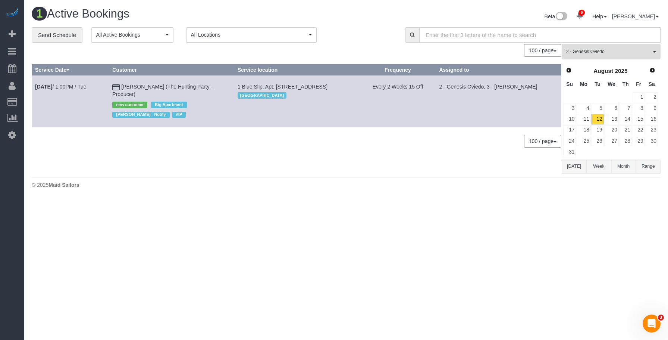
click at [594, 55] on span "2 - Genesis Oviedo" at bounding box center [608, 52] width 85 height 6
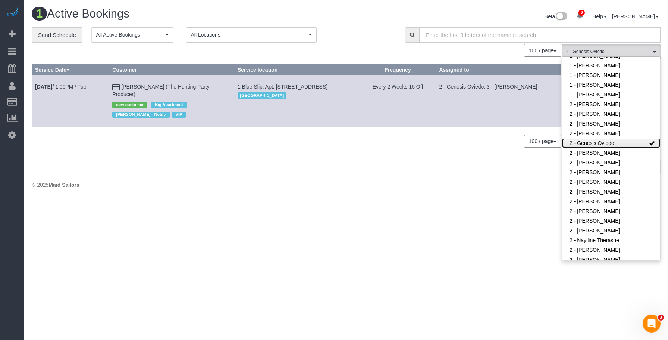
click at [595, 141] on link "2 - Genesis Oviedo" at bounding box center [611, 143] width 98 height 10
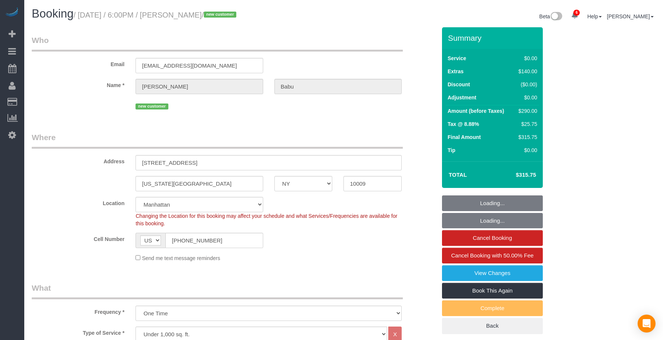
select select "NY"
select select "spot1"
select select "number:63"
select select "number:79"
select select "number:15"
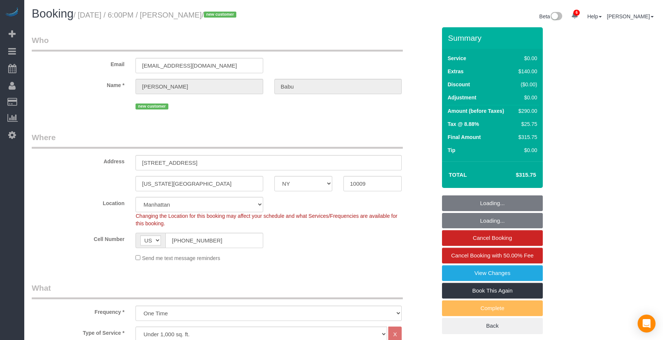
select select "number:5"
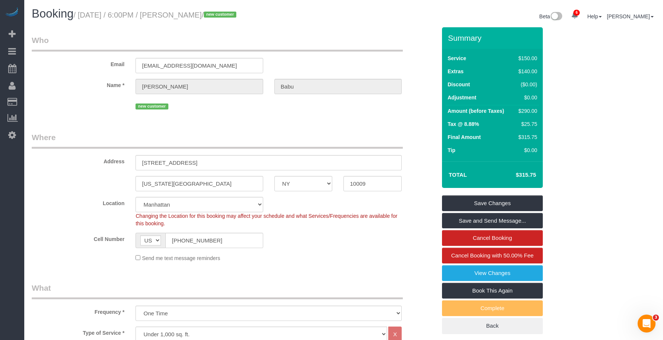
click at [278, 137] on legend "Where" at bounding box center [217, 140] width 371 height 17
drag, startPoint x: 81, startPoint y: 15, endPoint x: 220, endPoint y: 18, distance: 139.6
click at [220, 18] on small "/ August 12, 2025 / 6:00PM / Sarvesh Babu / new customer" at bounding box center [155, 15] width 165 height 8
copy small "August 12, 2025 / 6:00PM / Sarvesh Babu"
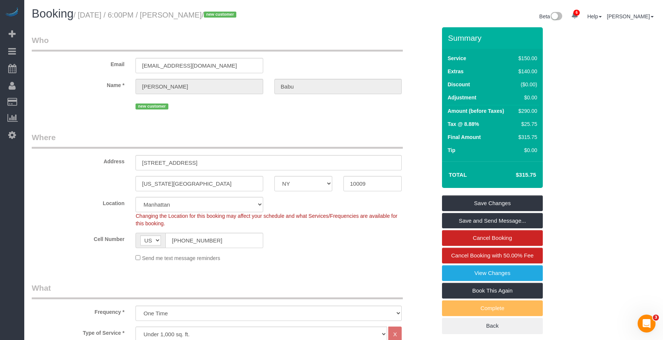
click at [288, 113] on fieldset "Who Email sarveshb@stanford.edu Name * Sarvesh Babu new customer" at bounding box center [234, 76] width 404 height 82
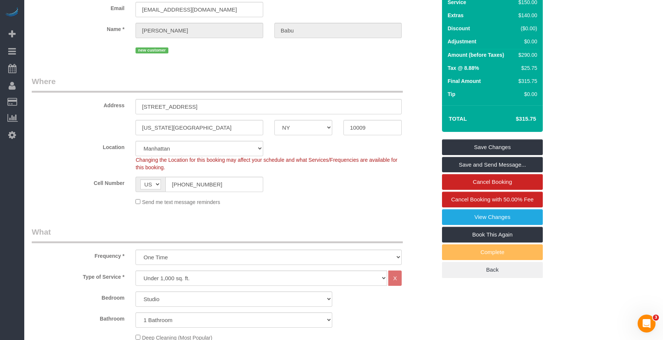
scroll to position [56, 0]
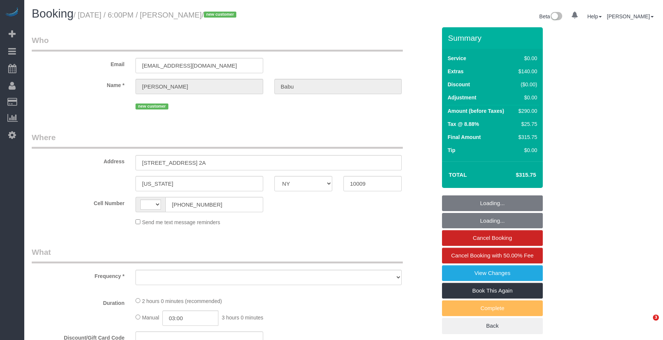
select select "NY"
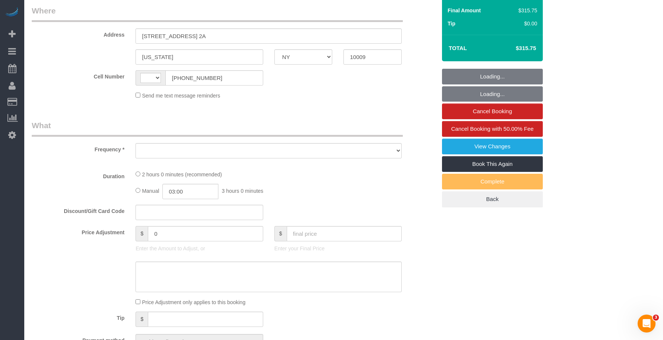
select select "object:425"
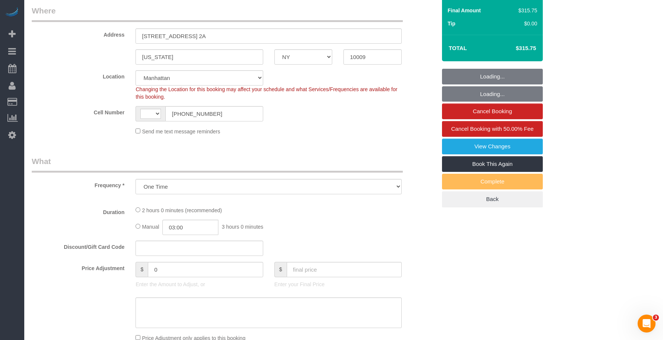
scroll to position [187, 0]
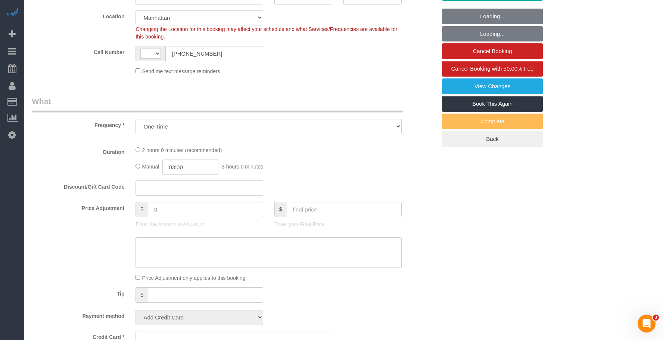
select select "string:stripe-pm_1RvNJW4VGloSiKo7JkKn4SUF"
select select "number:63"
select select "number:79"
select select "number:15"
select select "number:5"
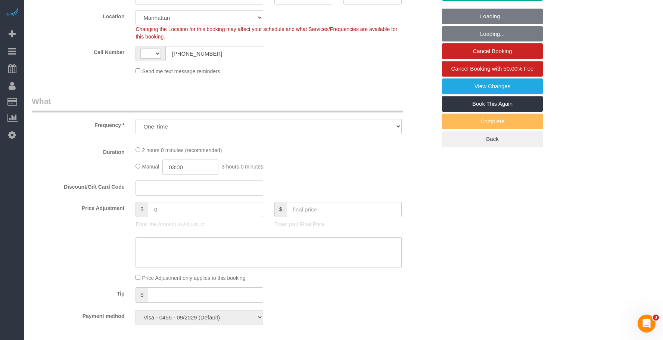
select select "object:823"
select select "string:[GEOGRAPHIC_DATA]"
select select "spot1"
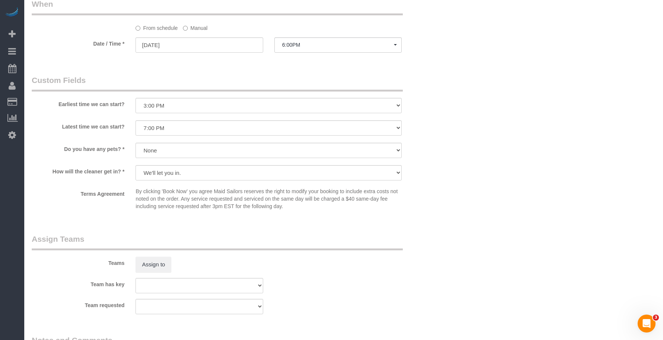
scroll to position [690, 0]
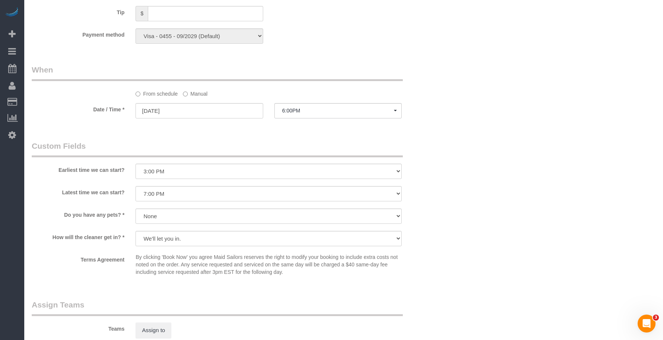
click at [201, 95] on label "Manual" at bounding box center [195, 92] width 25 height 10
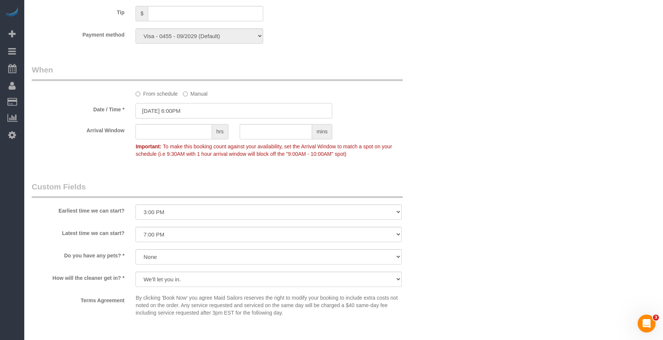
click at [217, 109] on input "[DATE] 6:00PM" at bounding box center [233, 110] width 197 height 15
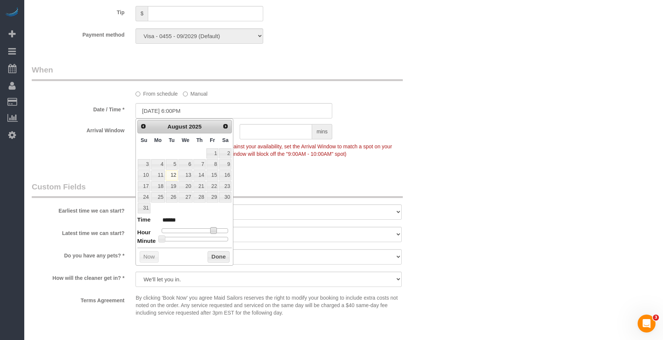
type input "[DATE] 5:00PM"
type input "******"
click at [212, 231] on span at bounding box center [210, 230] width 7 height 7
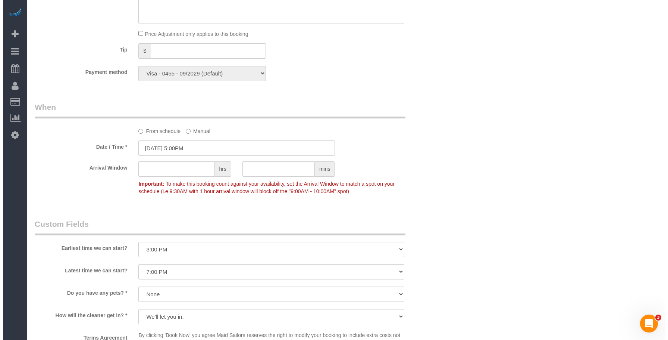
scroll to position [839, 0]
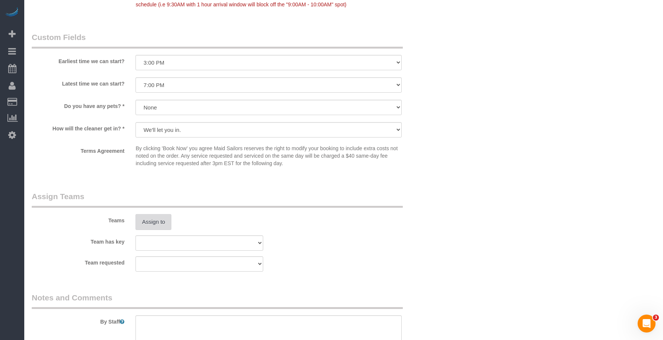
click at [162, 217] on button "Assign to" at bounding box center [153, 222] width 36 height 16
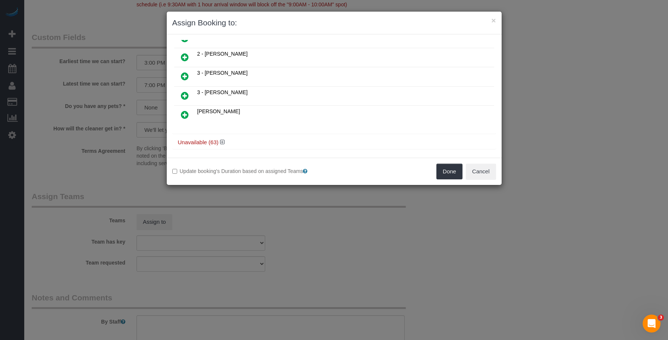
scroll to position [343, 0]
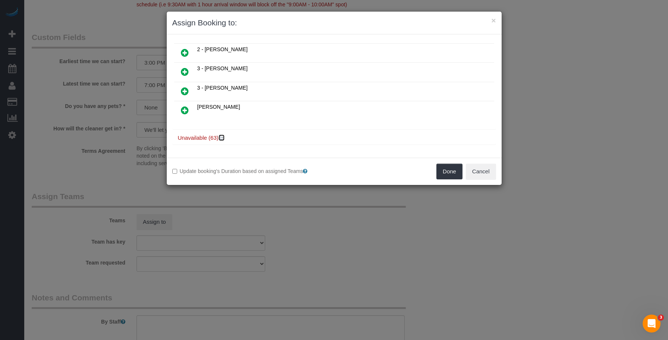
click at [223, 135] on icon at bounding box center [222, 138] width 4 height 6
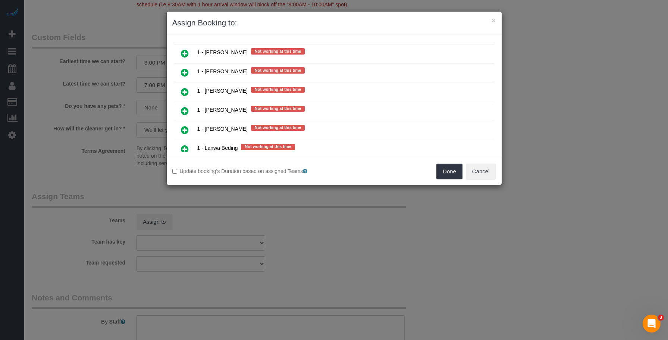
scroll to position [791, 0]
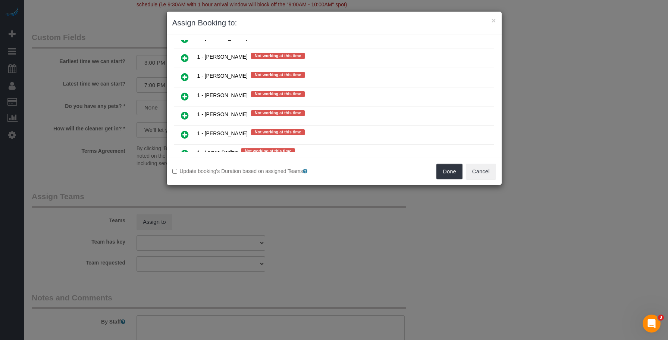
click at [181, 76] on icon at bounding box center [185, 76] width 8 height 9
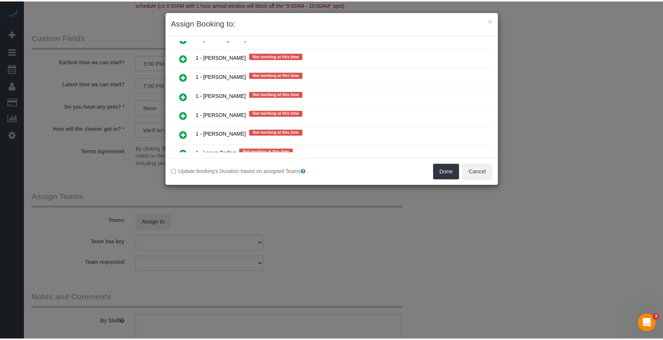
scroll to position [808, 0]
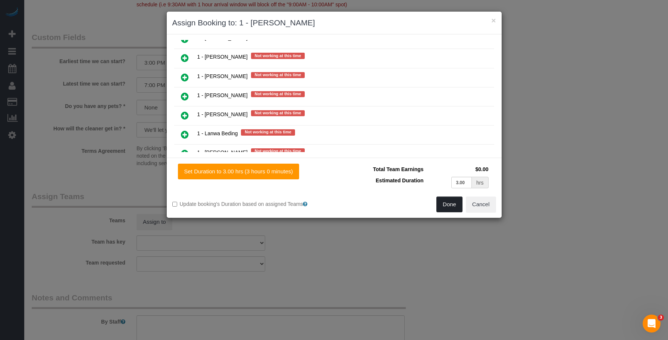
click at [451, 211] on button "Done" at bounding box center [450, 204] width 26 height 16
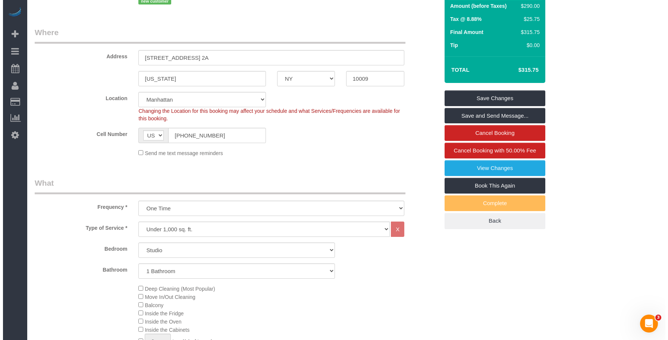
scroll to position [0, 0]
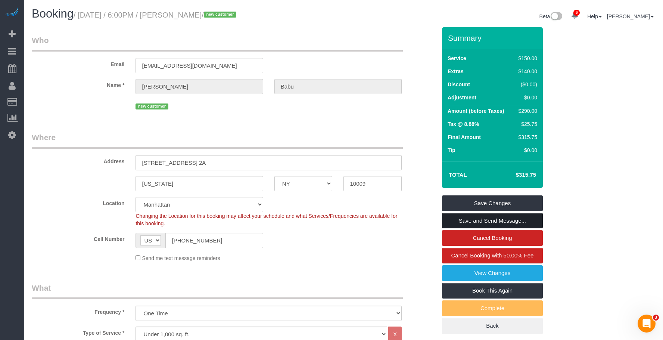
click at [479, 218] on link "Save and Send Message..." at bounding box center [492, 221] width 101 height 16
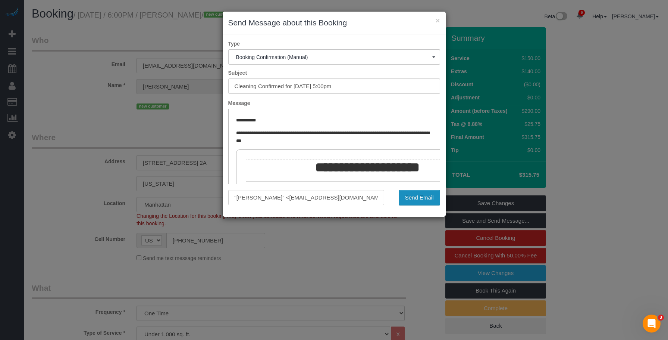
drag, startPoint x: 417, startPoint y: 197, endPoint x: 170, endPoint y: 20, distance: 303.8
click at [417, 197] on button "Send Email" at bounding box center [419, 198] width 41 height 16
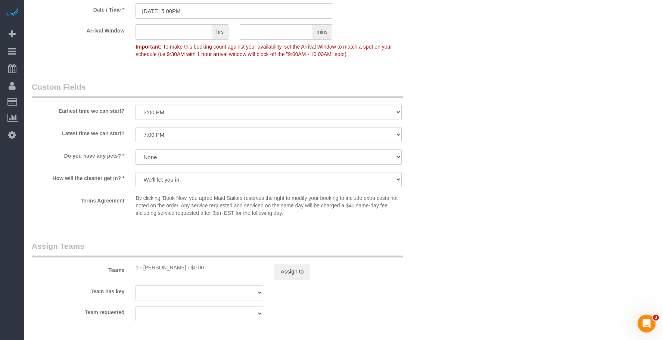
scroll to position [895, 0]
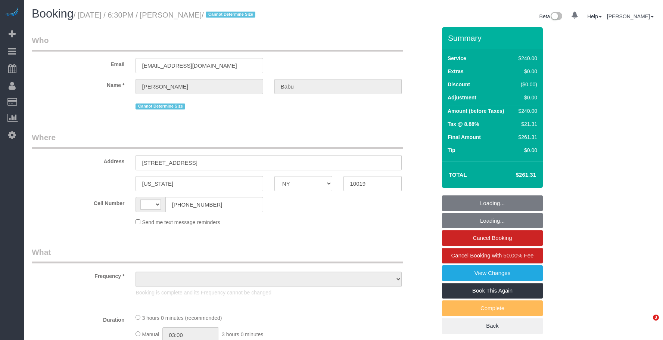
select select "NY"
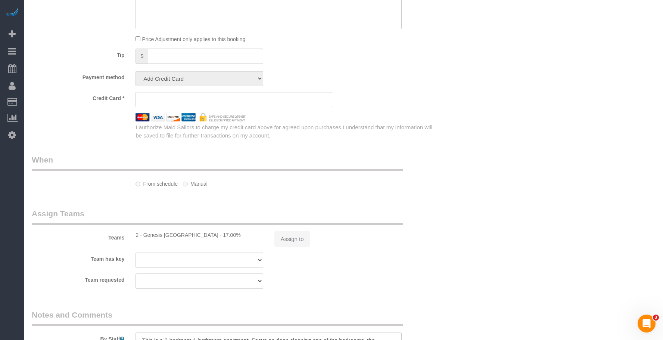
select select "string:[GEOGRAPHIC_DATA]"
select select "number:89"
select select "number:90"
select select "number:15"
select select "number:5"
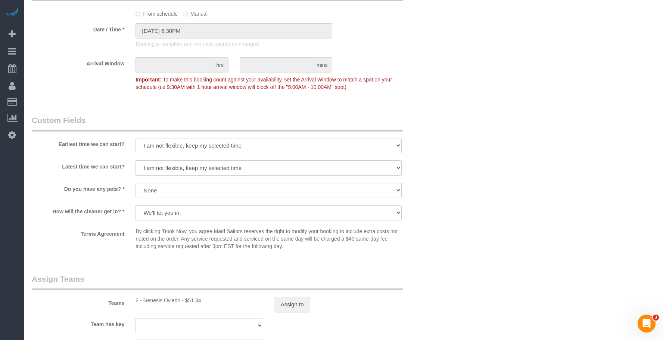
select select "object:1405"
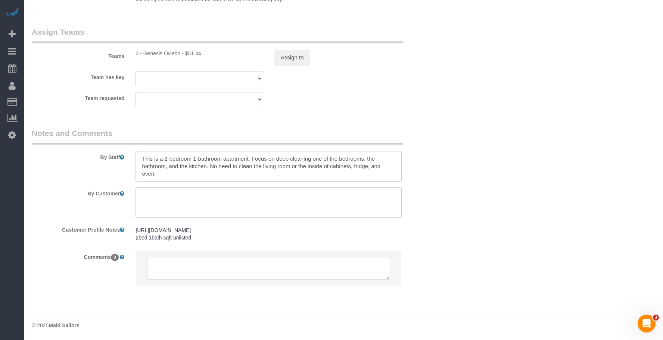
select select "string:stripe-pm_1Rs7Si4VGloSiKo7sWihnv0c"
select select "180"
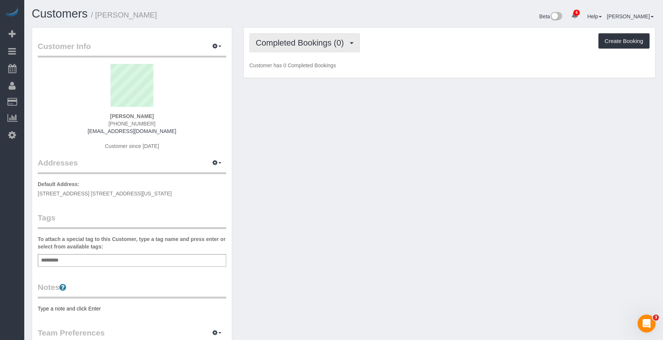
click at [316, 43] on span "Completed Bookings (0)" at bounding box center [302, 42] width 92 height 9
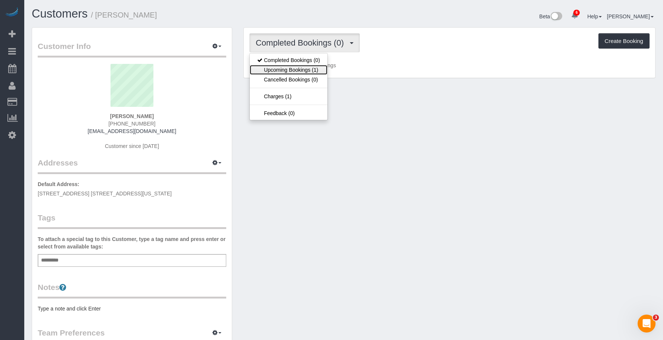
click at [302, 68] on link "Upcoming Bookings (1)" at bounding box center [289, 70] width 78 height 10
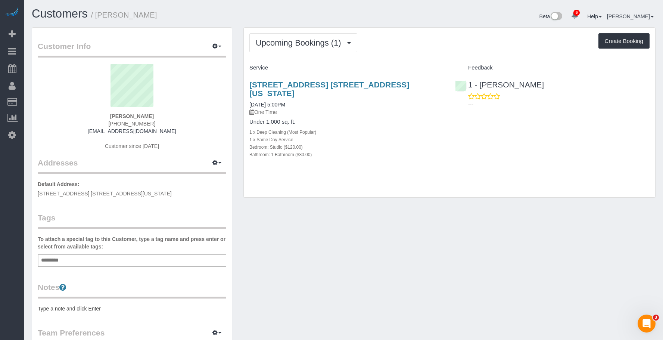
click at [412, 143] on div "Bedroom: Studio ($120.00)" at bounding box center [346, 146] width 194 height 7
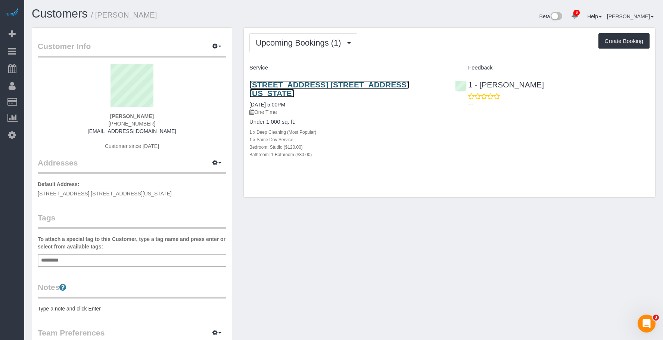
click at [312, 84] on link "[STREET_ADDRESS] [STREET_ADDRESS][US_STATE]" at bounding box center [329, 88] width 160 height 17
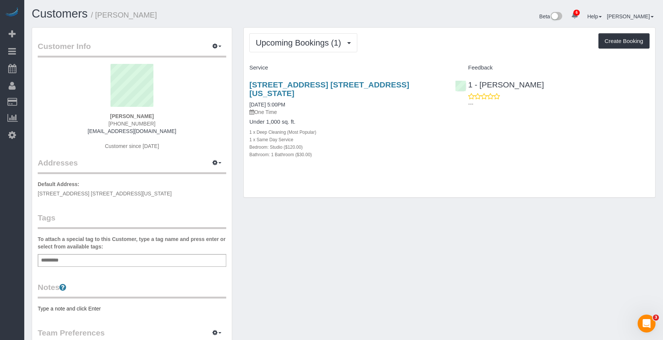
drag, startPoint x: 246, startPoint y: 79, endPoint x: 416, endPoint y: 83, distance: 170.5
click at [416, 83] on div "[STREET_ADDRESS] [STREET_ADDRESS][US_STATE] [DATE] 5:00PM One Time Under 1,000 …" at bounding box center [347, 123] width 206 height 99
copy link "[STREET_ADDRESS] [STREET_ADDRESS][US_STATE]"
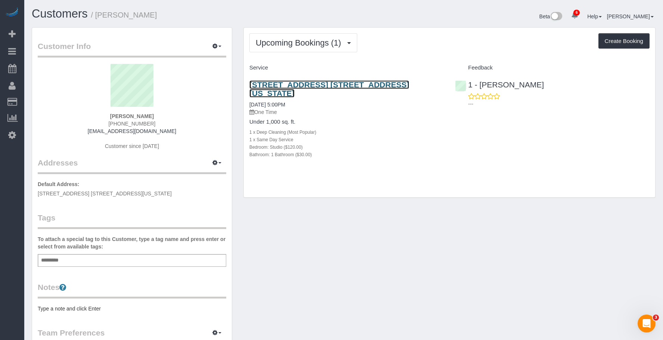
click at [335, 84] on link "[STREET_ADDRESS] [STREET_ADDRESS][US_STATE]" at bounding box center [329, 88] width 160 height 17
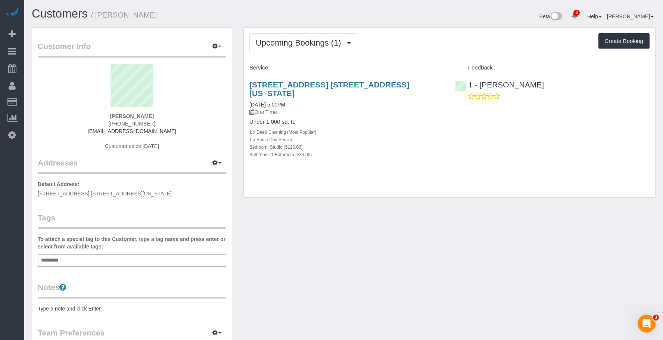
drag, startPoint x: 97, startPoint y: 15, endPoint x: 107, endPoint y: 44, distance: 30.7
click at [147, 14] on h1 "Customers / [PERSON_NAME]" at bounding box center [185, 13] width 306 height 13
copy small "[PERSON_NAME]"
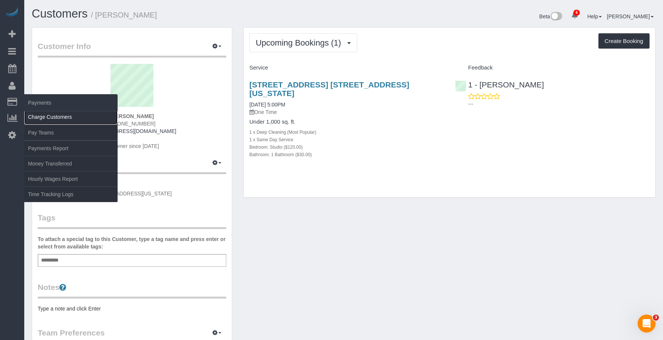
click at [43, 111] on link "Charge Customers" at bounding box center [70, 116] width 93 height 15
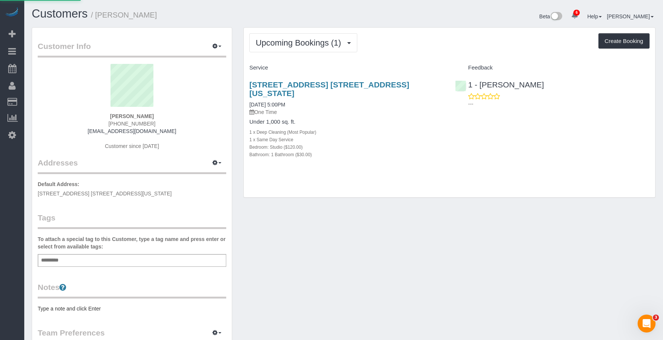
select select
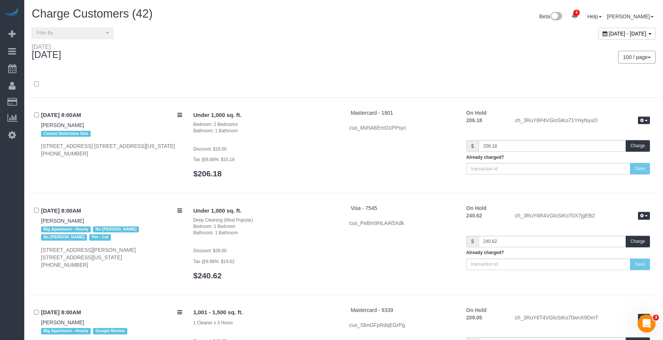
scroll to position [3490, 0]
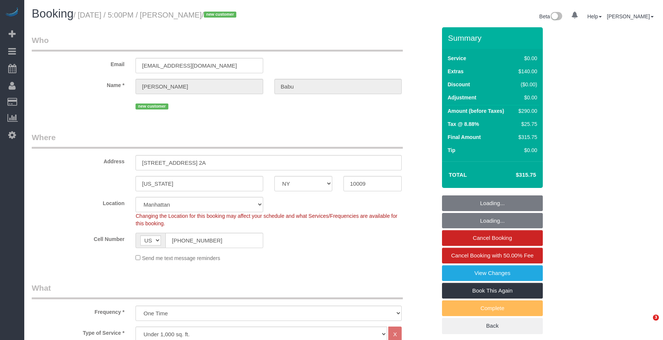
select select "NY"
select select "spot1"
select select "number:63"
select select "number:79"
select select "number:15"
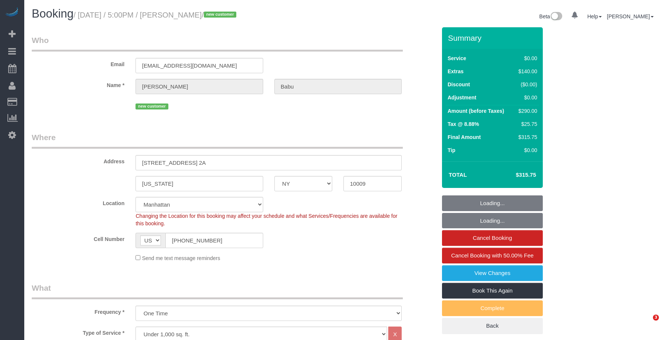
select select "number:5"
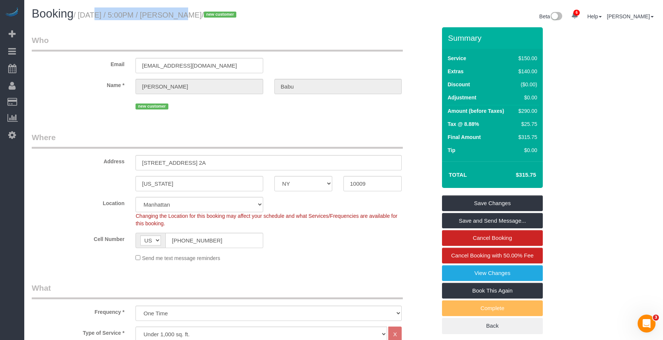
drag, startPoint x: 81, startPoint y: 15, endPoint x: 168, endPoint y: 17, distance: 86.2
click at [168, 17] on small "/ August 12, 2025 / 5:00PM / Sarvesh Babu / new customer" at bounding box center [155, 15] width 165 height 8
copy small "August 12, 2025 / 5:00PM"
click at [185, 16] on small "/ August 12, 2025 / 5:00PM / Sarvesh Babu / new customer" at bounding box center [155, 15] width 165 height 8
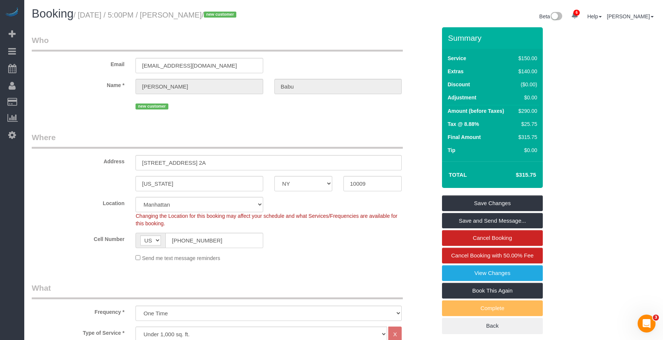
copy small "Sarvesh"
click at [470, 271] on link "View Changes" at bounding box center [492, 273] width 101 height 16
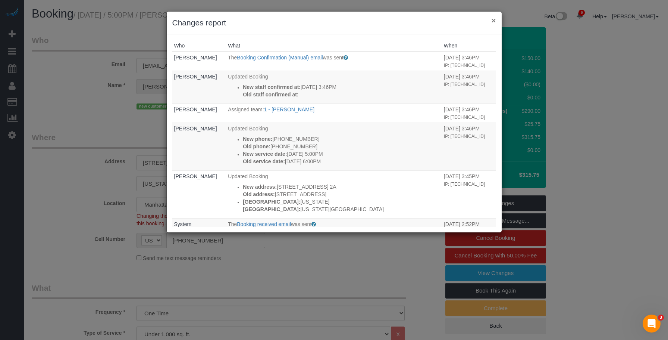
click at [494, 20] on button "×" at bounding box center [493, 20] width 4 height 8
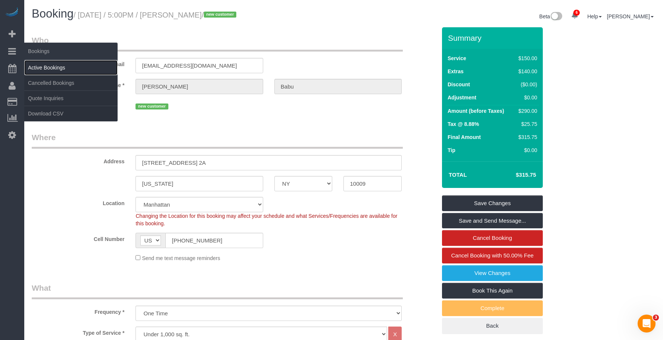
click at [51, 65] on link "Active Bookings" at bounding box center [70, 67] width 93 height 15
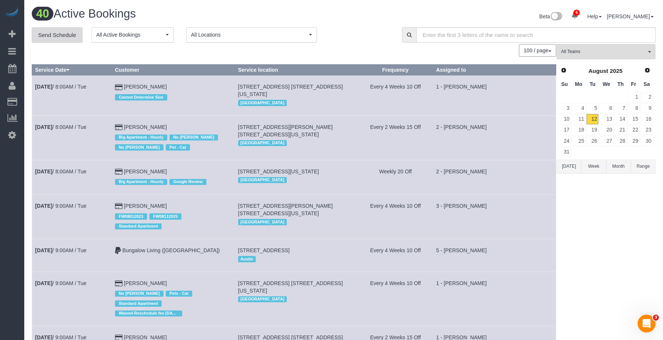
click at [66, 34] on link "Send Schedule" at bounding box center [57, 35] width 51 height 16
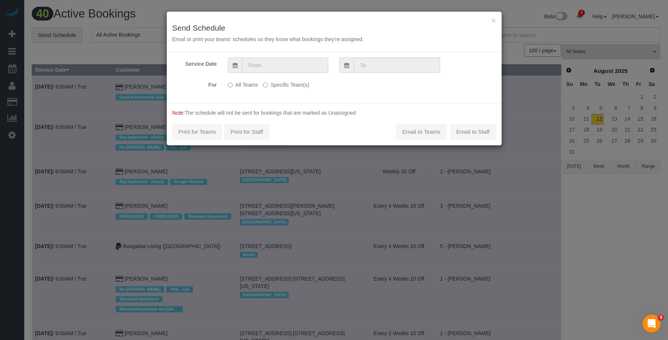
click at [289, 62] on input "text" at bounding box center [285, 64] width 86 height 15
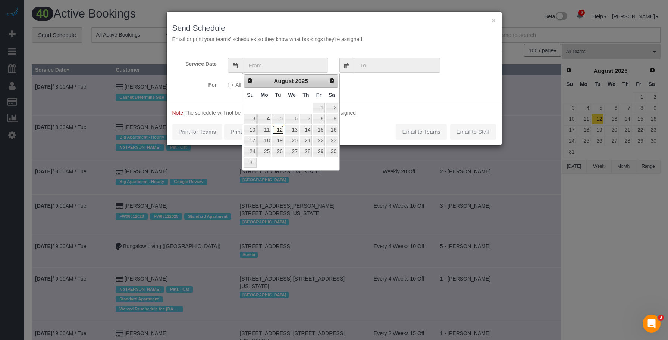
click at [278, 129] on link "12" at bounding box center [278, 130] width 12 height 10
type input "[DATE]"
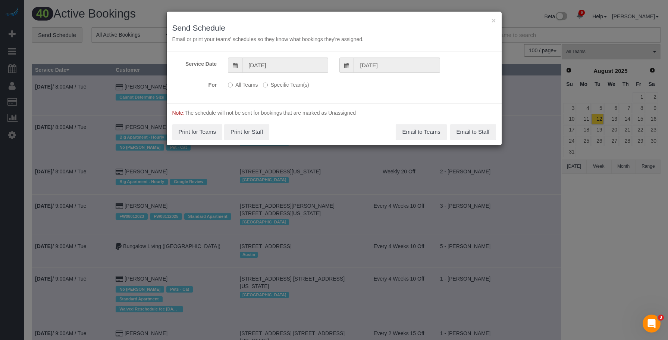
click at [298, 86] on label "Specific Team(s)" at bounding box center [286, 83] width 46 height 10
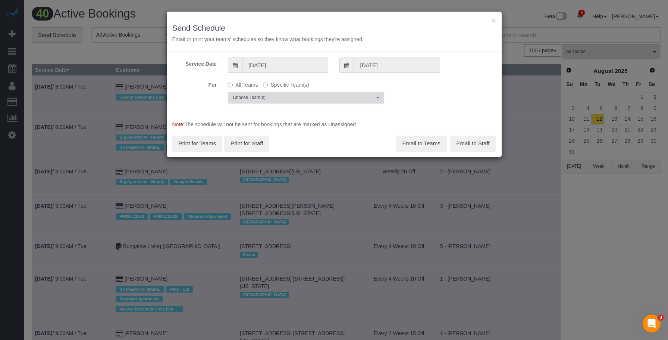
click at [306, 93] on button "Choose Team(s)" at bounding box center [306, 98] width 156 height 12
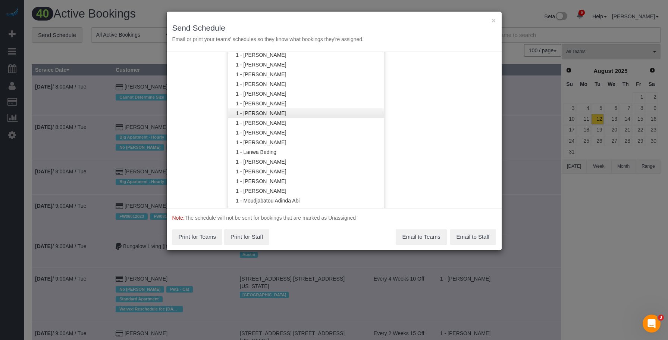
scroll to position [263, 0]
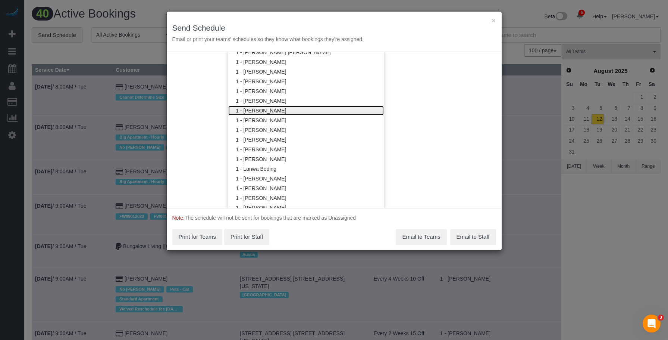
click at [269, 110] on link "1 - [PERSON_NAME]" at bounding box center [306, 111] width 156 height 10
click at [319, 30] on h3 "Send Schedule" at bounding box center [334, 28] width 324 height 9
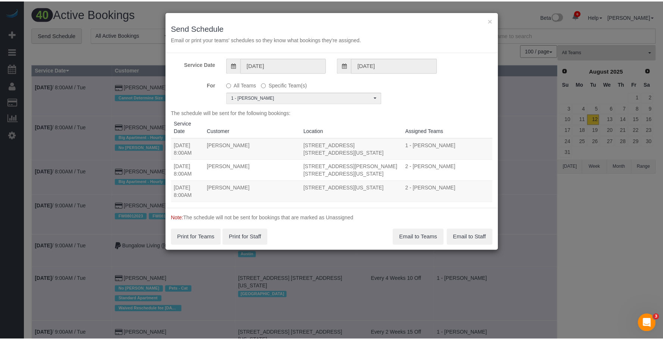
scroll to position [0, 0]
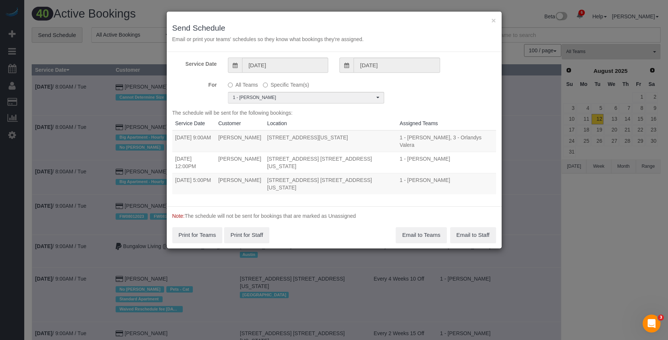
drag, startPoint x: 174, startPoint y: 163, endPoint x: 389, endPoint y: 167, distance: 214.9
click at [389, 173] on tr "08/12/2025 5:00PM Sarvesh Babu 309 Avenue C, Apt. 2a, New York, NY 10009 1 - In…" at bounding box center [334, 183] width 324 height 21
copy tr "08/12/2025 5:00PM Sarvesh Babu 309 Avenue C, Apt. 2a, New York, NY 10009"
click at [416, 227] on button "Email to Teams" at bounding box center [421, 235] width 51 height 16
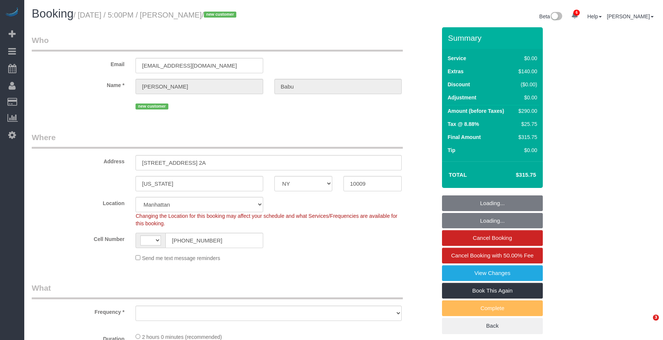
select select "NY"
select select "string:[GEOGRAPHIC_DATA]"
select select "string:stripe-pm_1RvNJW4VGloSiKo7JkKn4SUF"
select select "object:783"
select select "number:63"
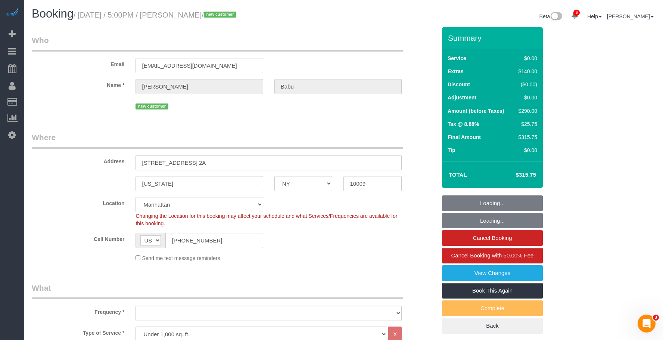
select select "number:79"
select select "number:15"
select select "number:5"
select select "object:1396"
select select "spot1"
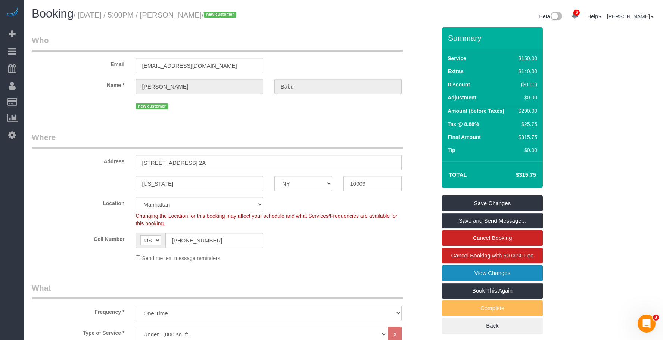
click at [480, 269] on link "View Changes" at bounding box center [492, 273] width 101 height 16
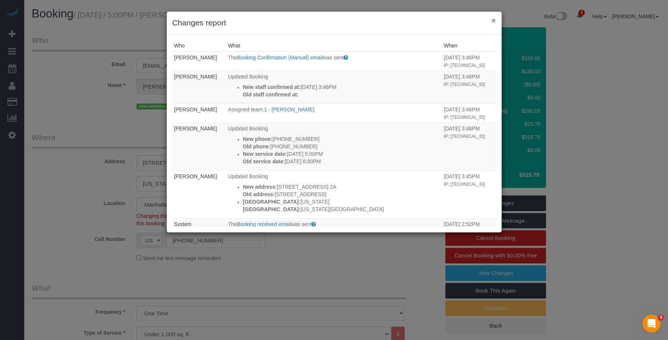
click at [493, 19] on button "×" at bounding box center [493, 20] width 4 height 8
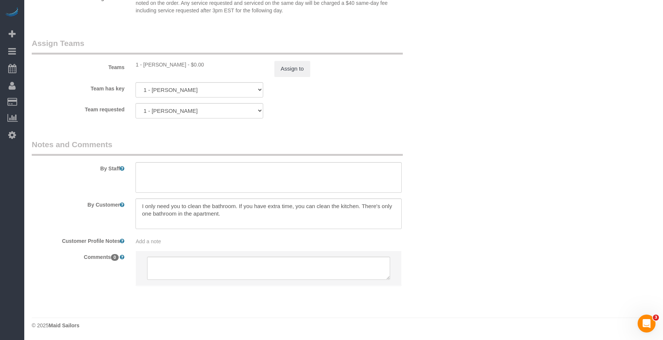
scroll to position [802, 0]
